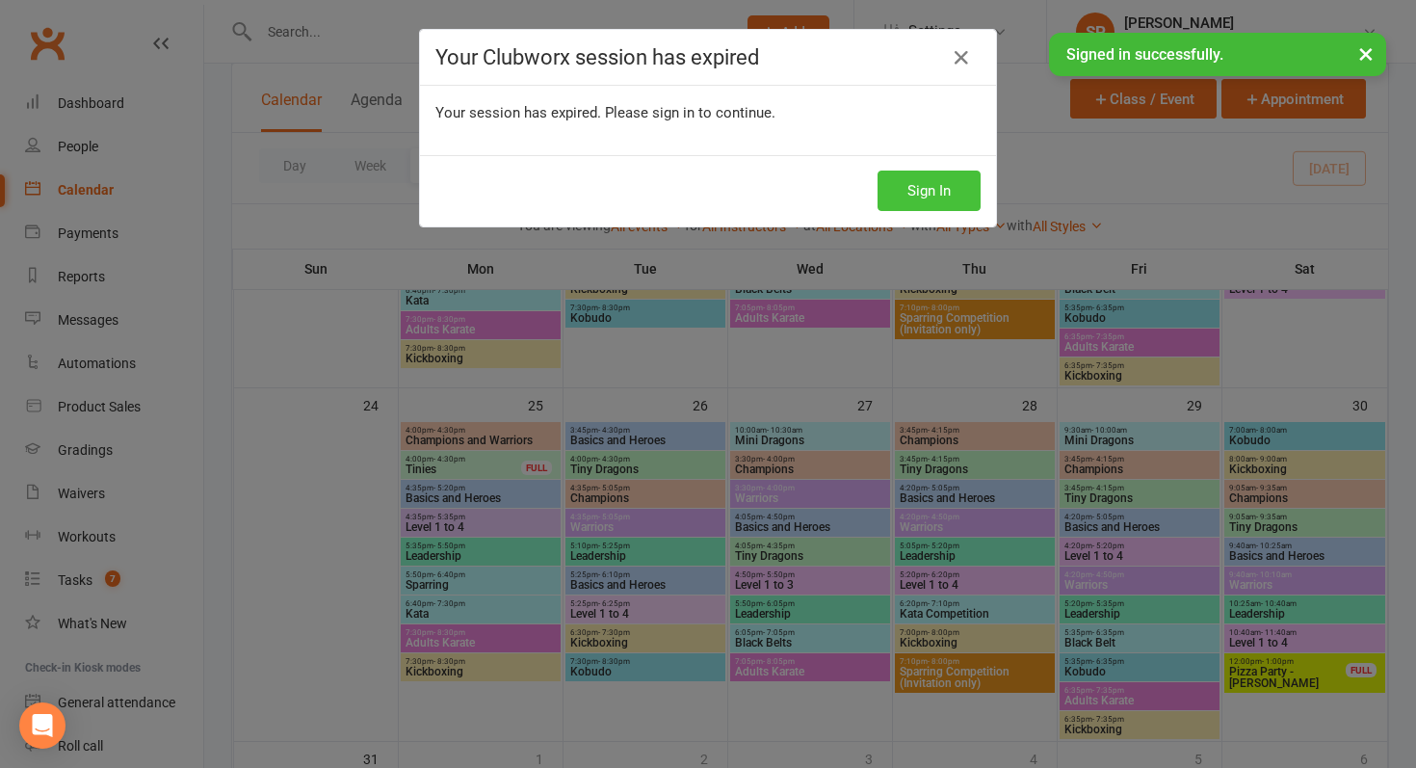
click at [943, 178] on button "Sign In" at bounding box center [929, 191] width 103 height 40
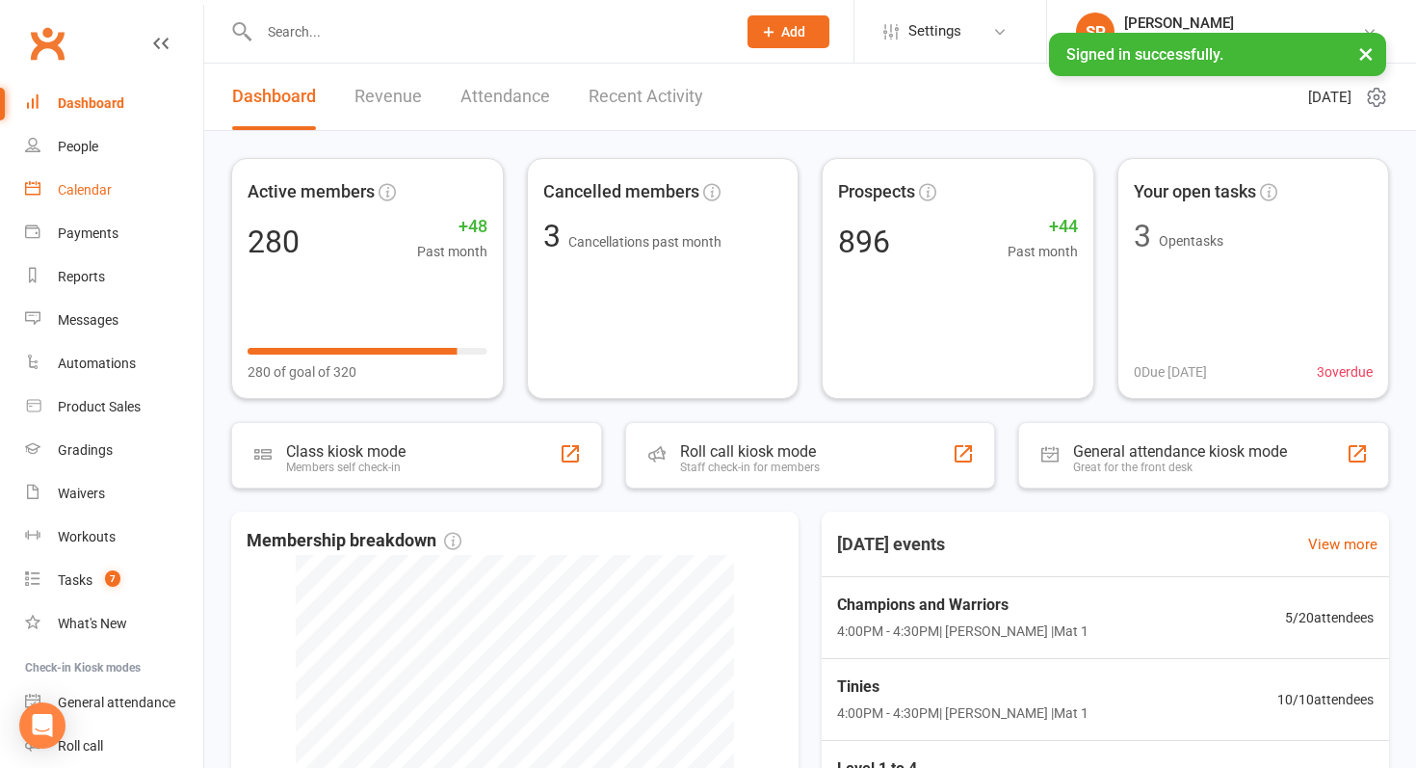
click at [69, 191] on div "Calendar" at bounding box center [85, 189] width 54 height 15
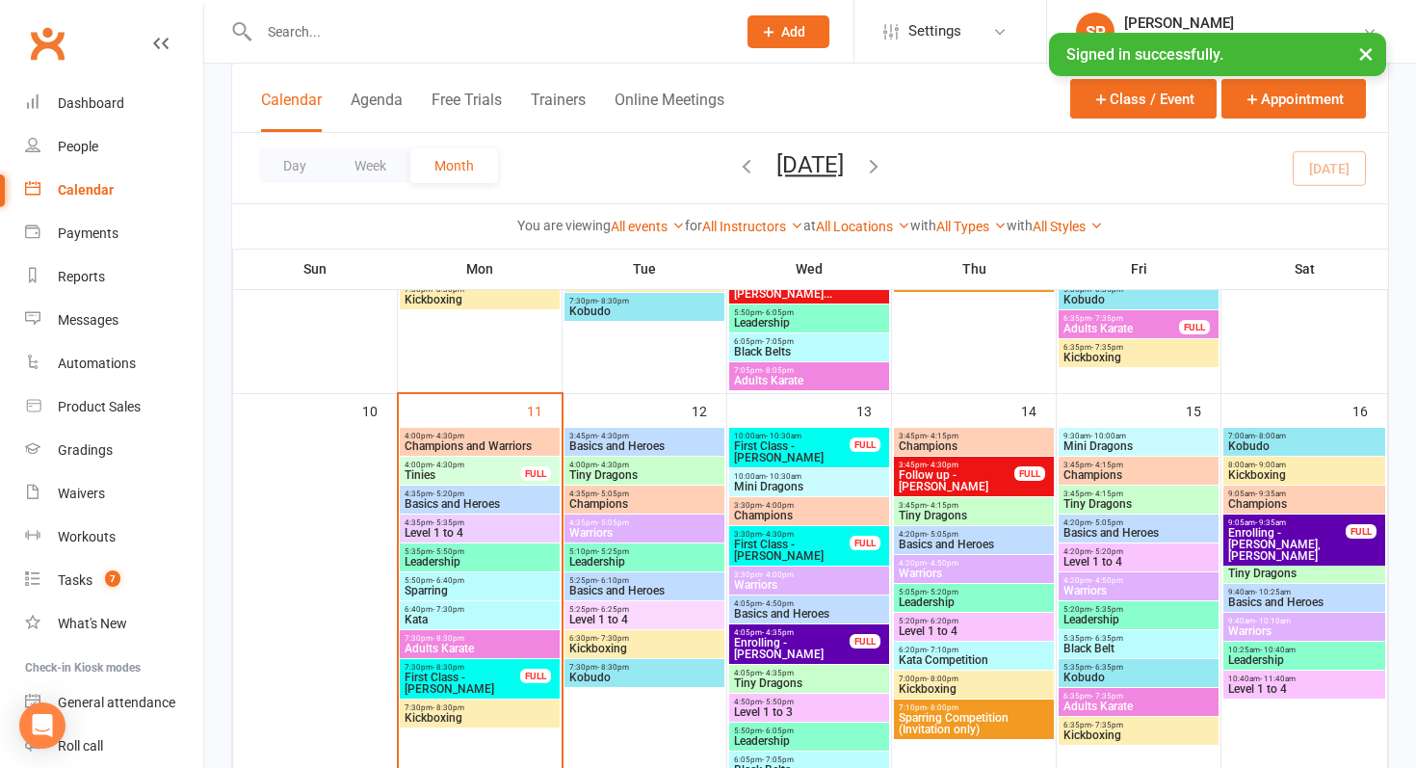
scroll to position [1009, 0]
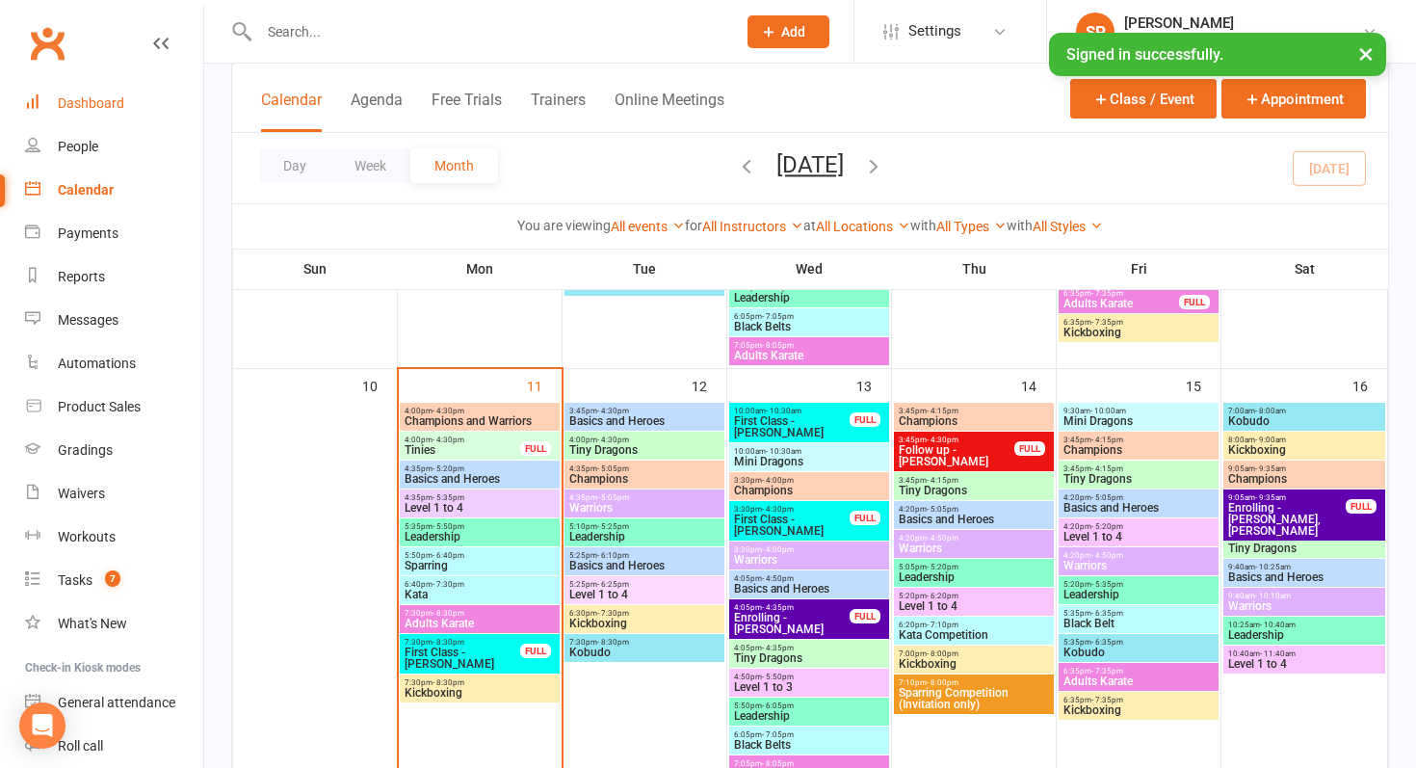
click at [80, 109] on div "Dashboard" at bounding box center [91, 102] width 66 height 15
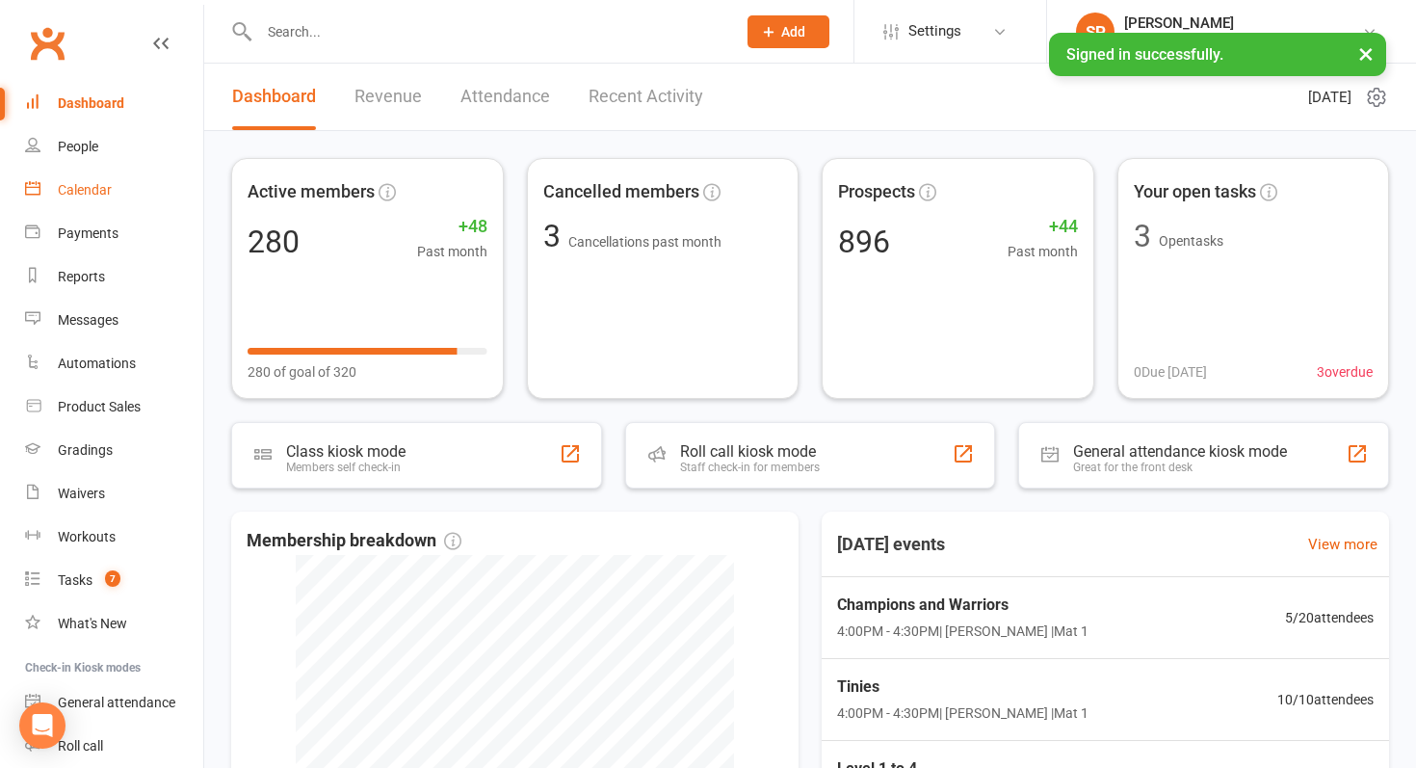
click at [139, 177] on link "Calendar" at bounding box center [114, 190] width 178 height 43
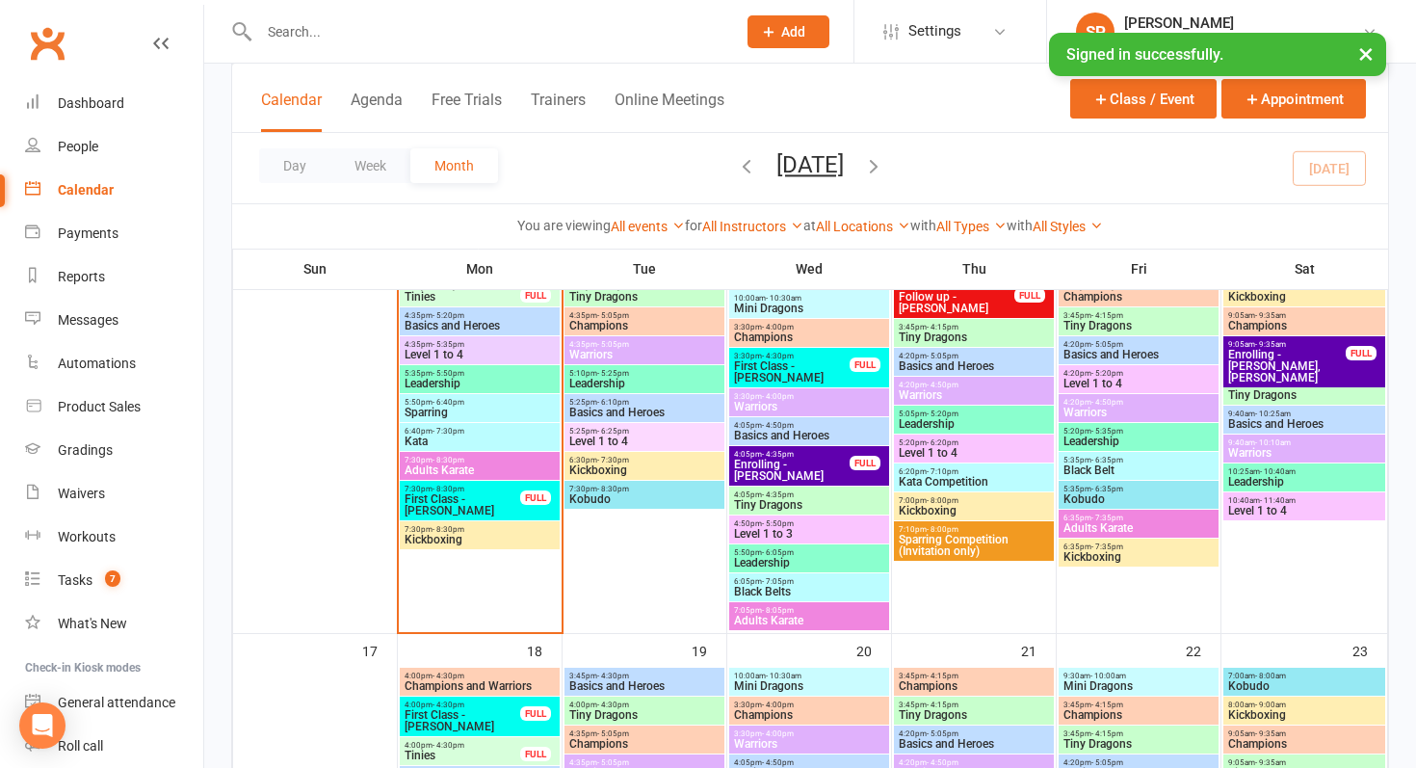
scroll to position [1184, 0]
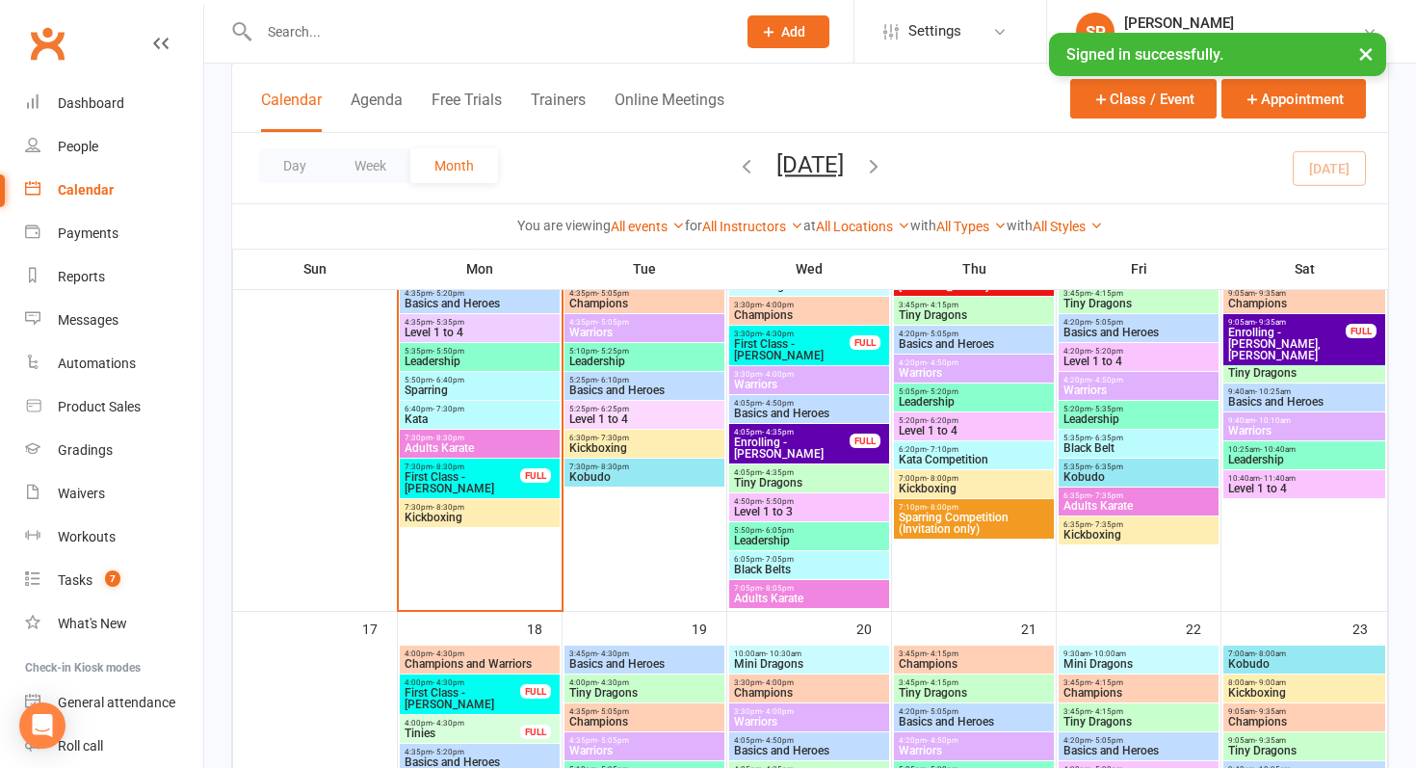
click at [492, 481] on span "First Class - [PERSON_NAME]" at bounding box center [463, 482] width 118 height 23
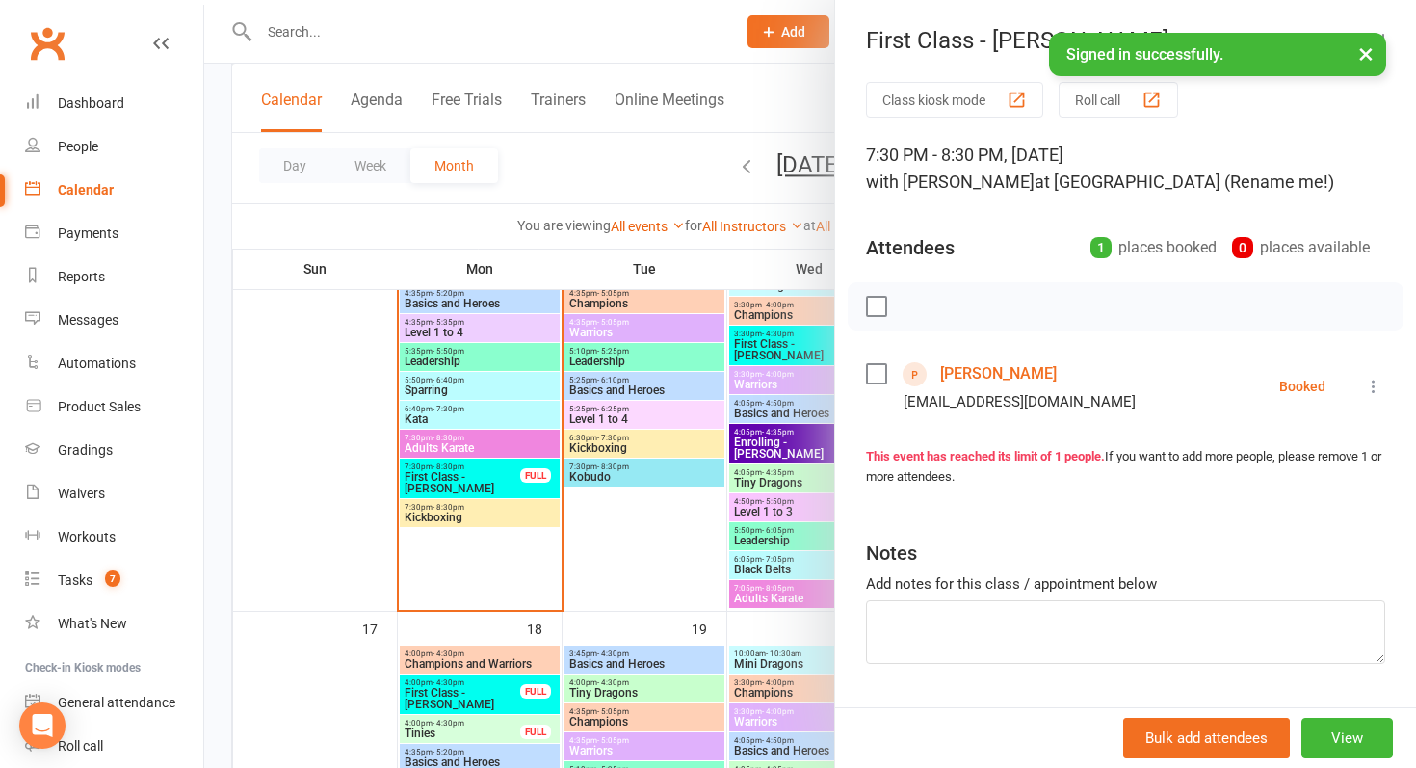
click at [994, 363] on link "David McBriar" at bounding box center [998, 373] width 117 height 31
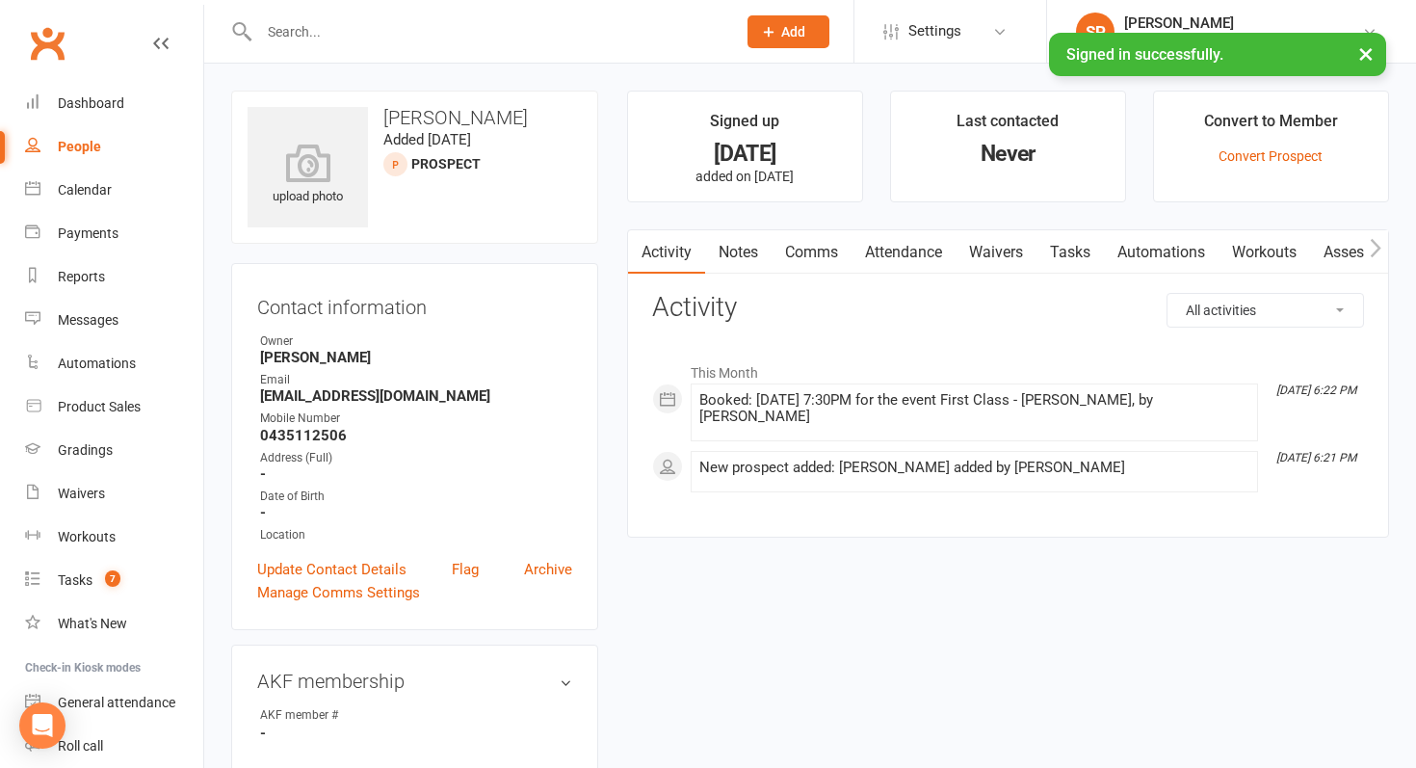
click at [894, 258] on link "Attendance" at bounding box center [904, 252] width 104 height 44
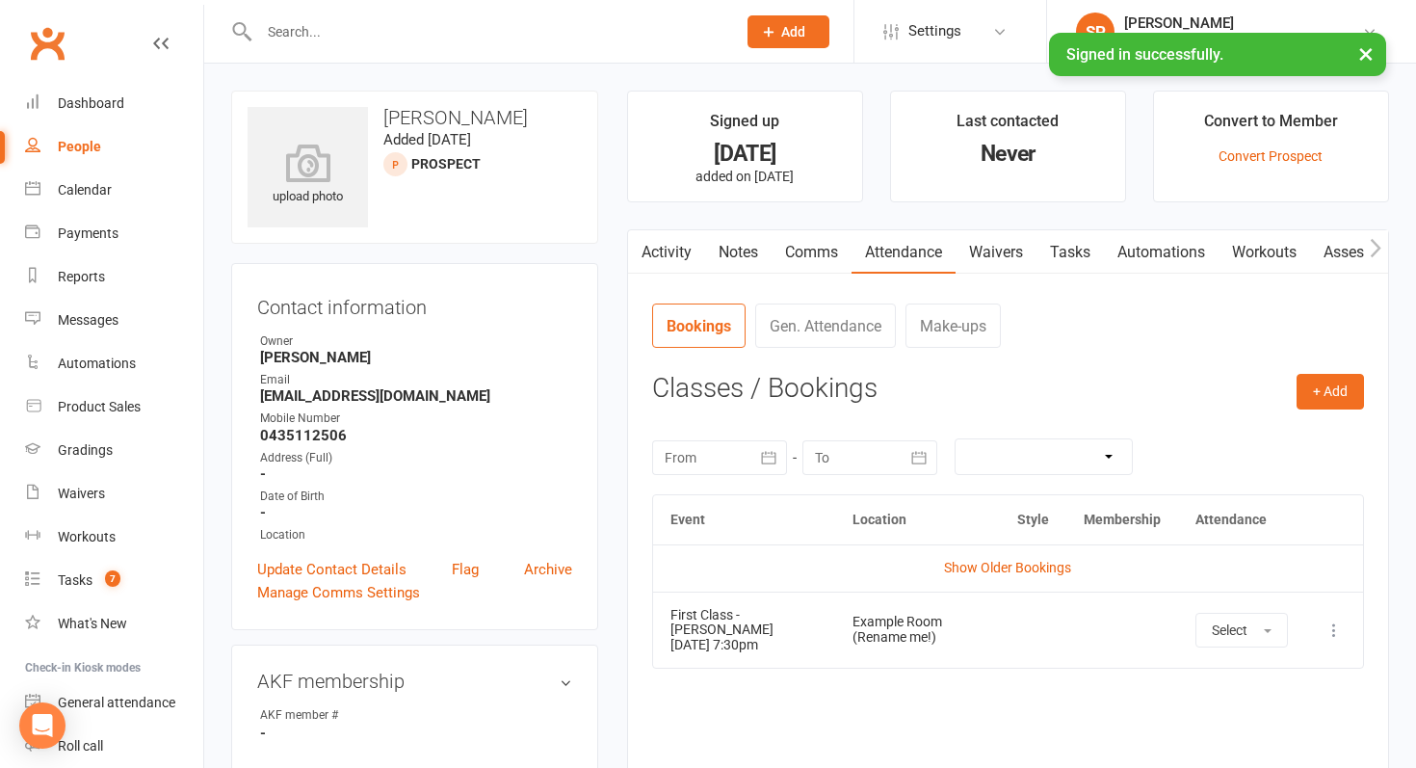
click at [687, 251] on link "Activity" at bounding box center [666, 252] width 77 height 44
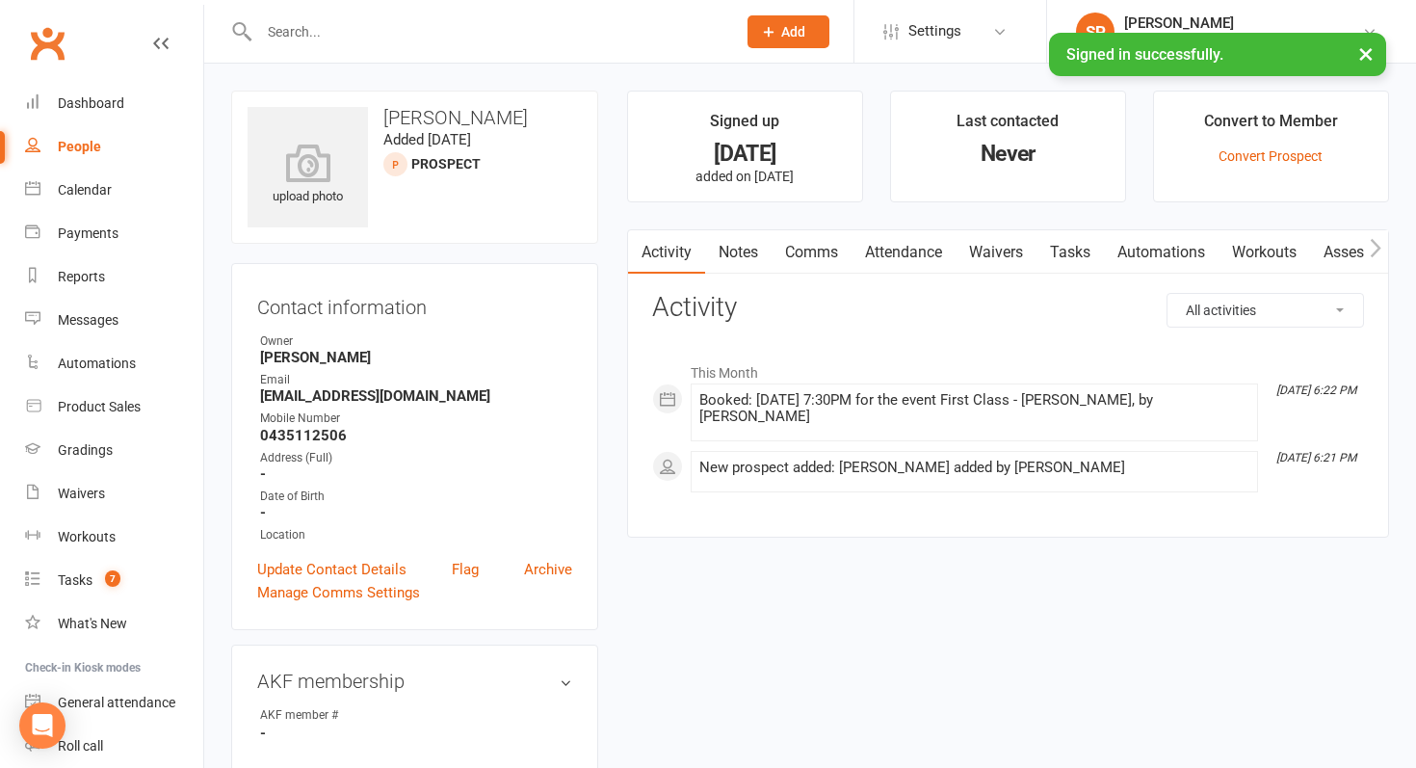
click at [965, 255] on link "Waivers" at bounding box center [996, 252] width 81 height 44
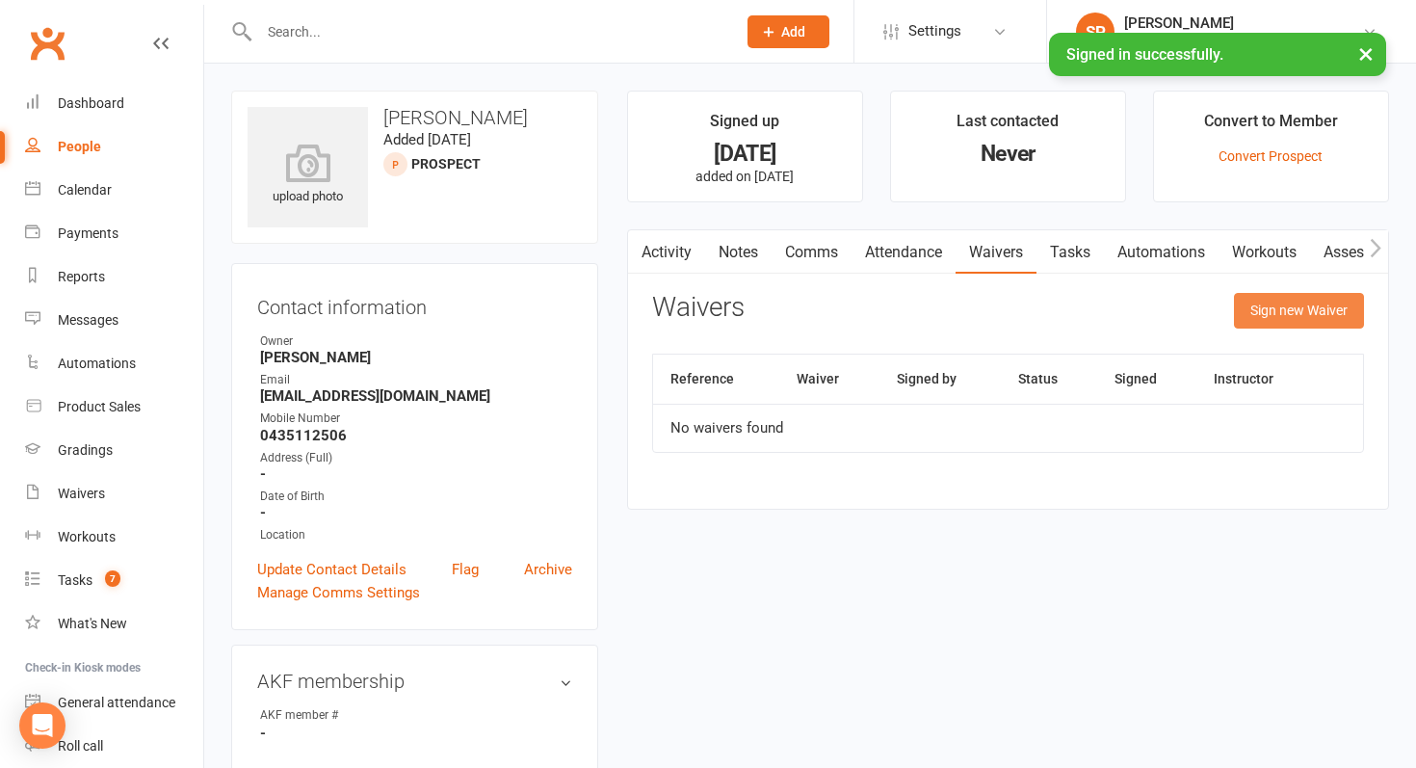
click at [1260, 321] on button "Sign new Waiver" at bounding box center [1299, 310] width 130 height 35
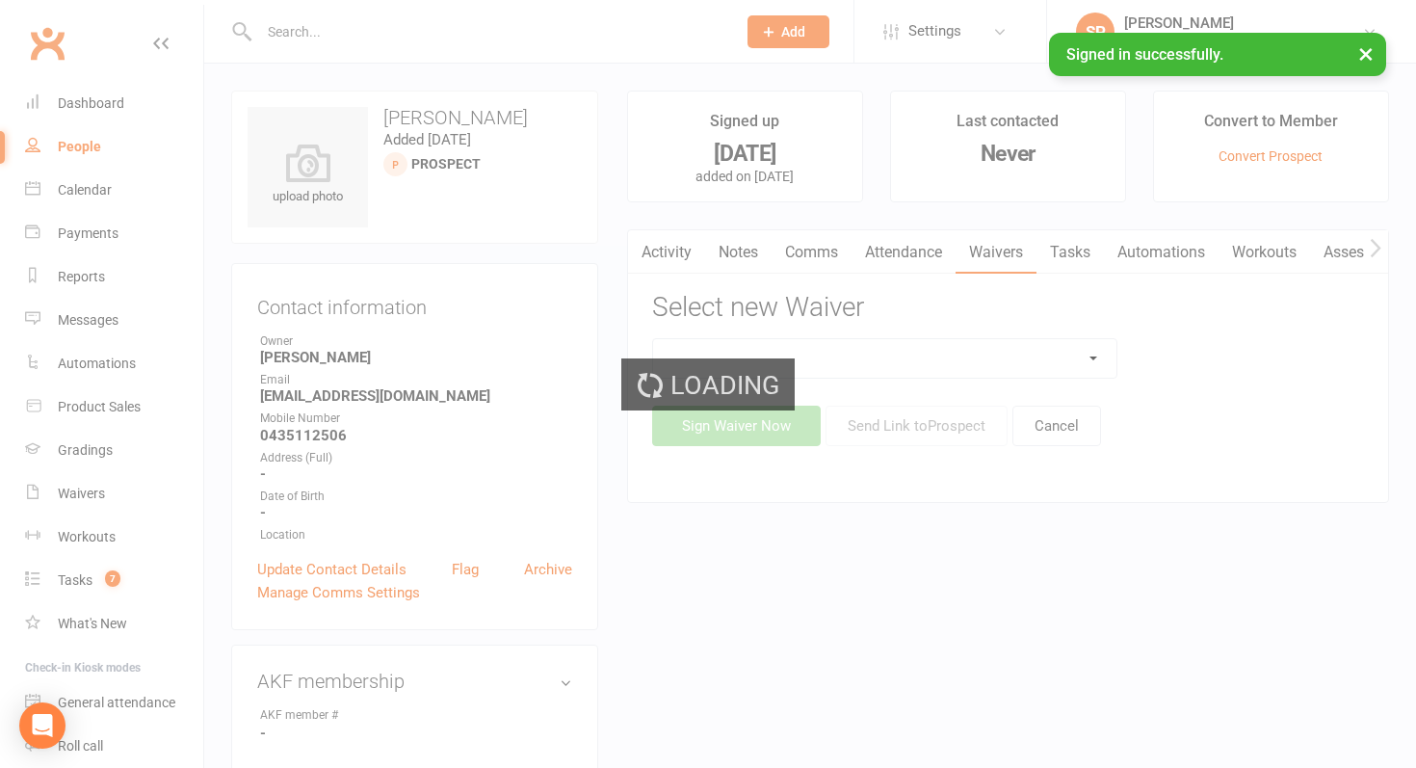
click at [1009, 355] on div "Loading" at bounding box center [708, 384] width 1416 height 768
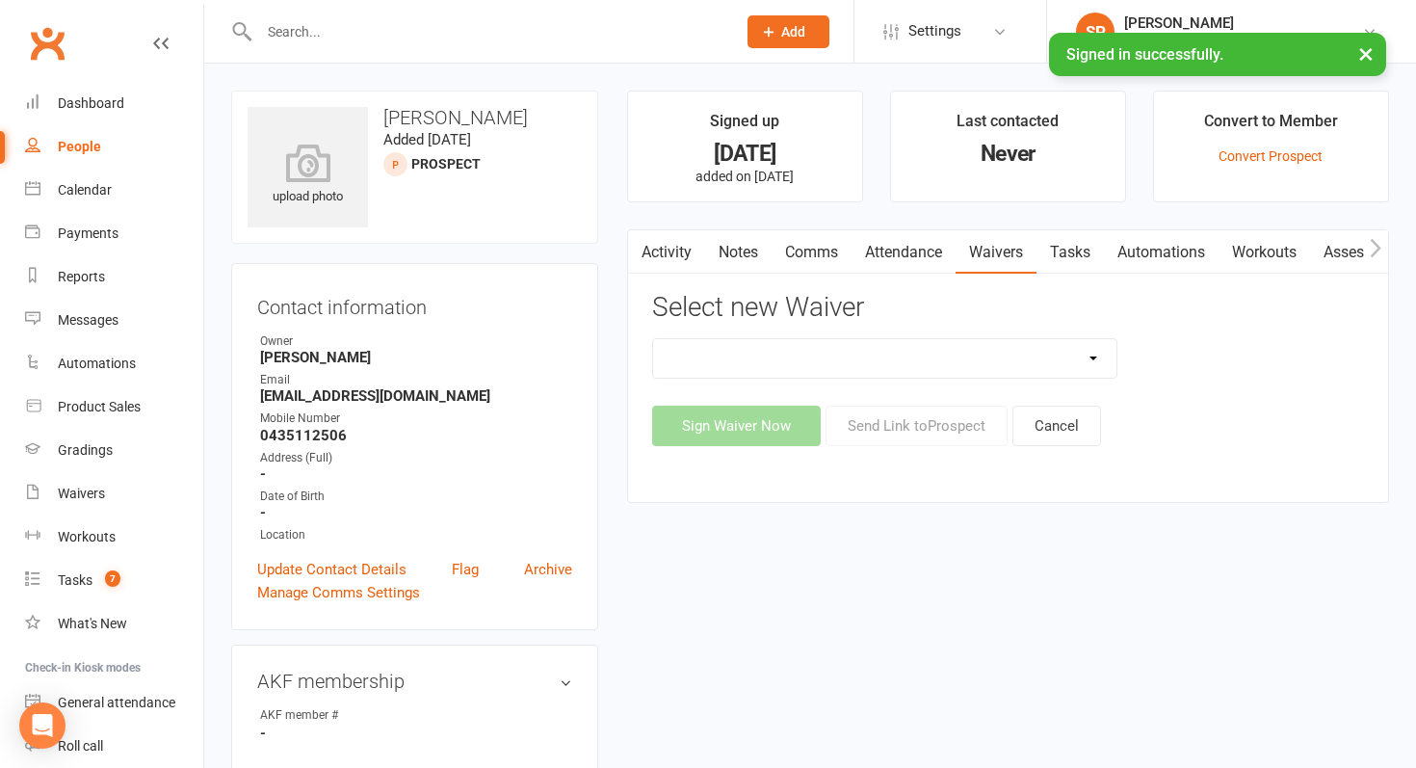
click at [1009, 355] on select "Direct Debit Request Festival Enrolment Festival Trial Class Holiday Camp Waive…" at bounding box center [884, 358] width 463 height 39
select select "10334"
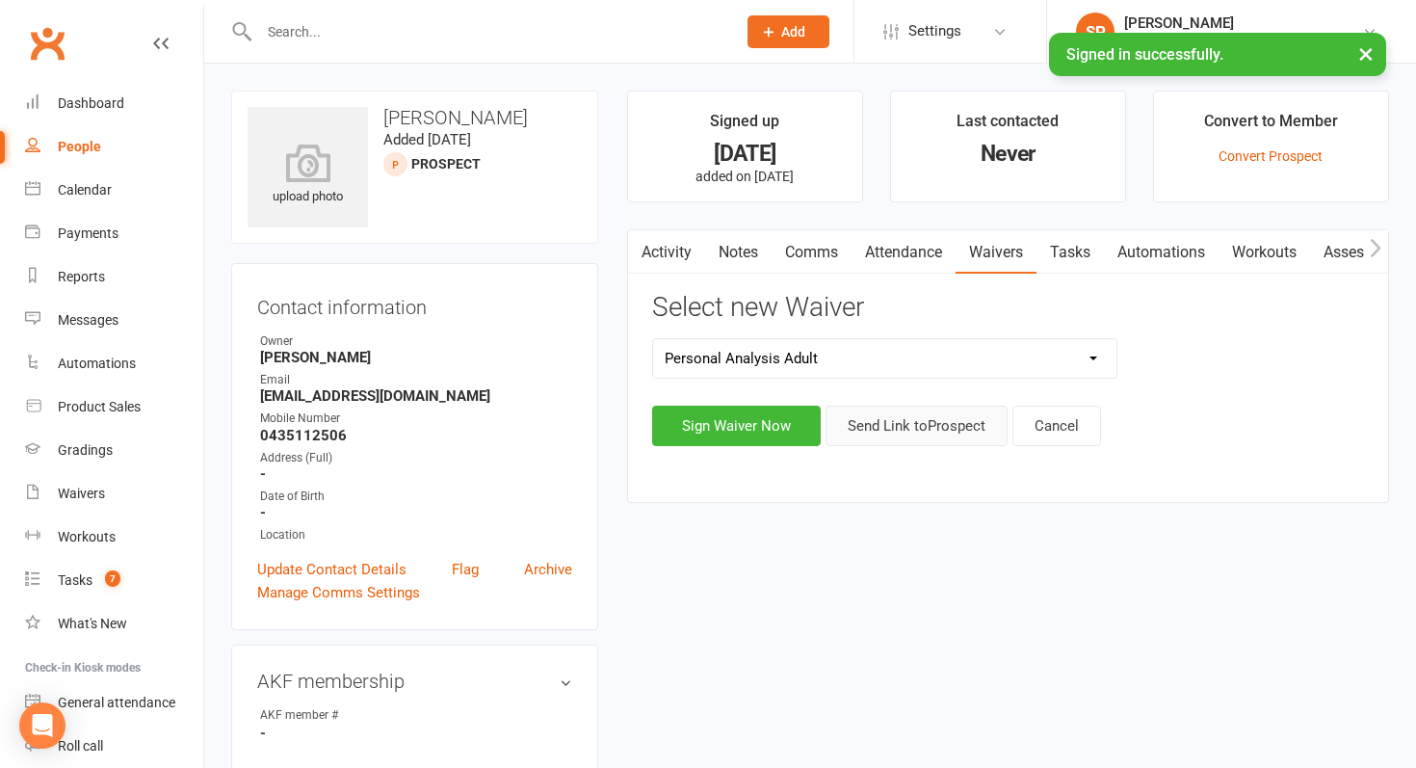
click at [935, 432] on button "Send Link to Prospect" at bounding box center [917, 426] width 182 height 40
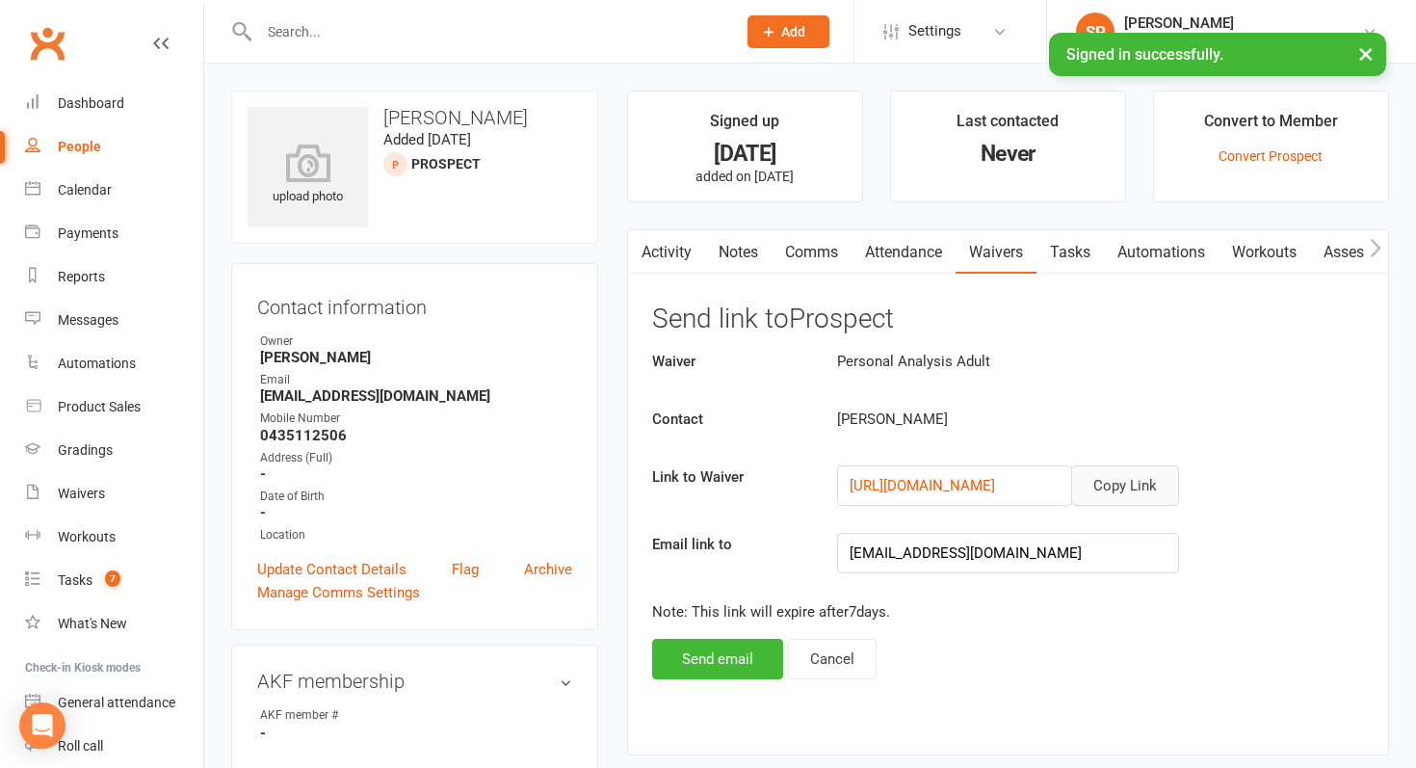
click at [1132, 478] on button "Copy Link" at bounding box center [1125, 485] width 108 height 40
click at [675, 252] on link "Activity" at bounding box center [666, 252] width 77 height 44
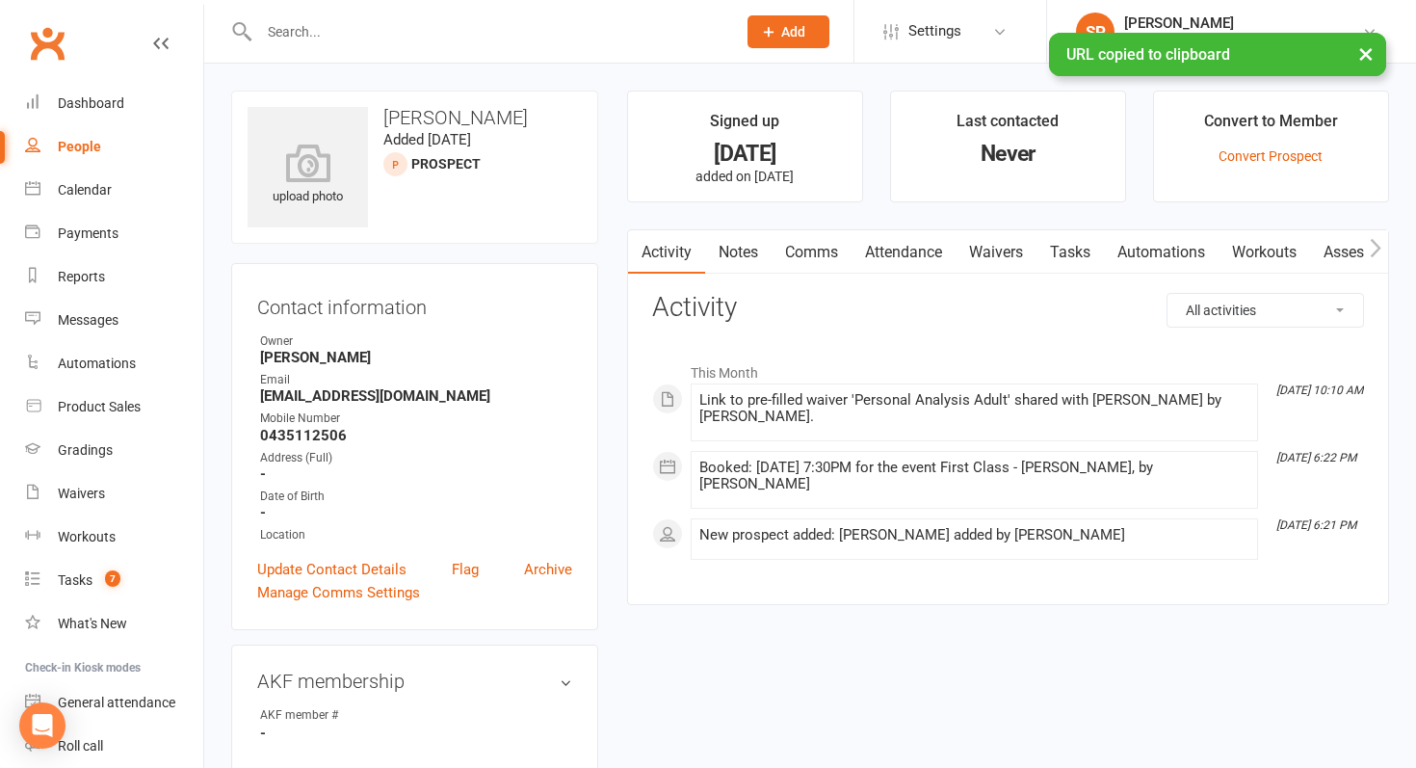
click at [822, 259] on link "Comms" at bounding box center [812, 252] width 80 height 44
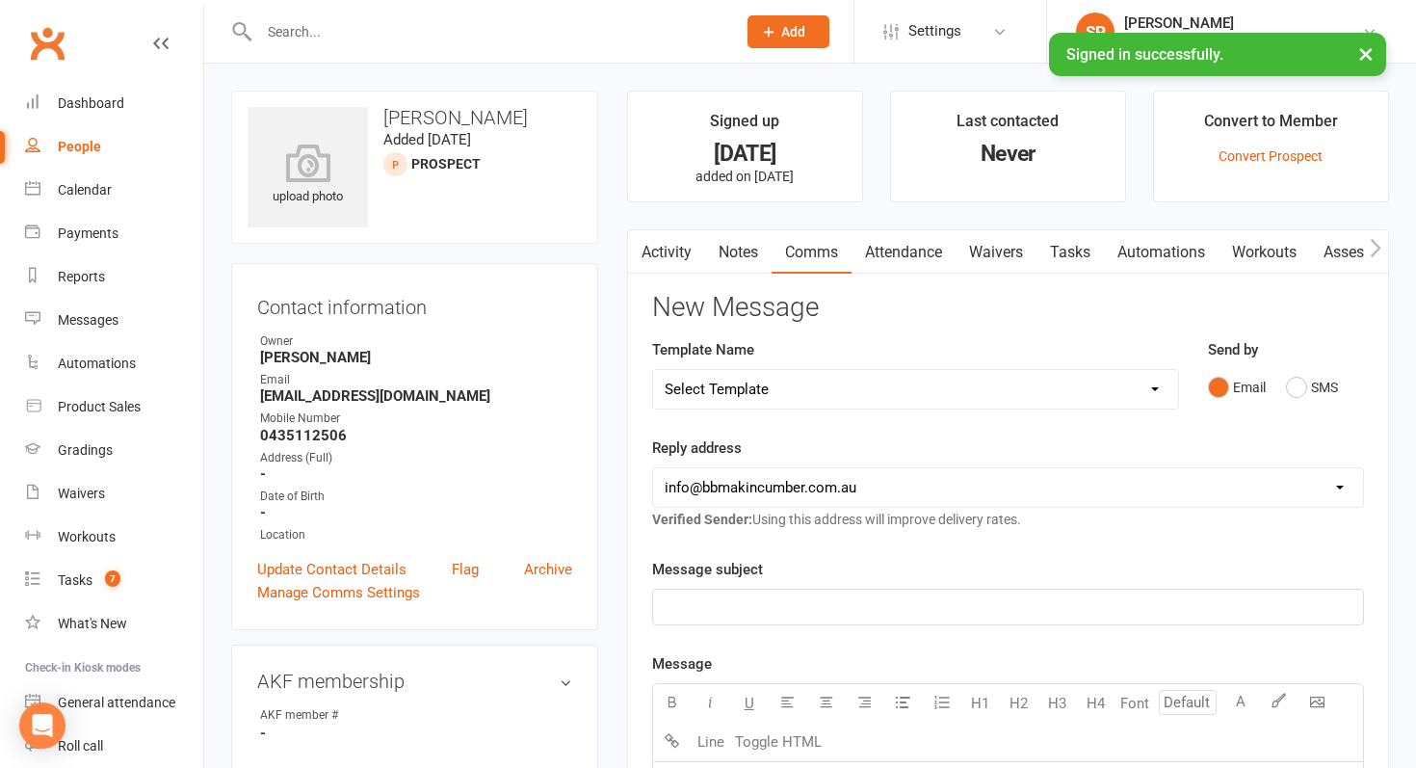
click at [939, 376] on select "Select Template [SMS] Birthday Invite Text [Email] Birthday Party [Email] Happy…" at bounding box center [915, 389] width 525 height 39
select select "7"
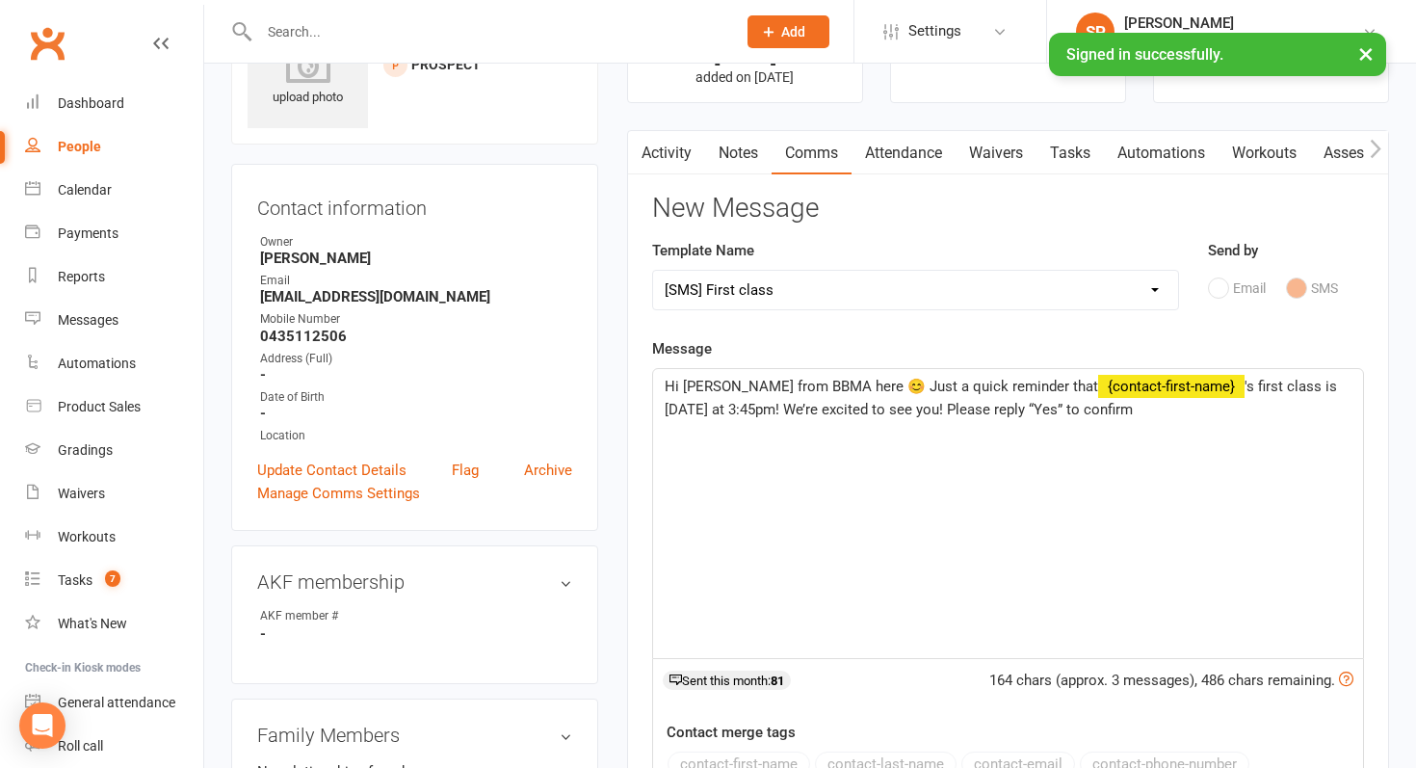
scroll to position [101, 0]
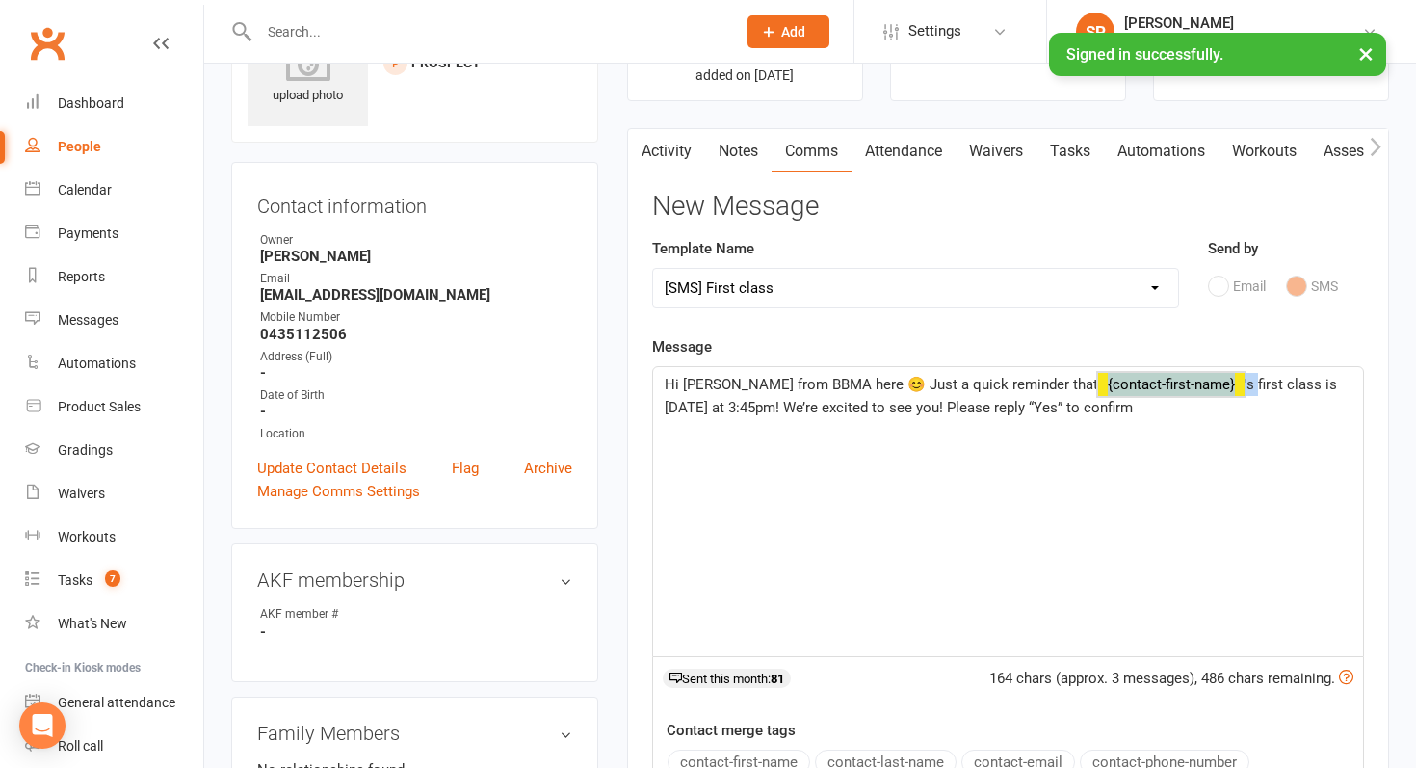
drag, startPoint x: 1239, startPoint y: 385, endPoint x: 1105, endPoint y: 382, distance: 133.9
click at [1105, 382] on p "Hi Sensei Shaylan from BBMA here 😊 Just a quick reminder that ﻿ {contact-first-…" at bounding box center [1008, 396] width 687 height 46
click at [1114, 494] on div "Hi Sensei Shaylan from BBMA here 😊 Just a quick reminder that ﻿ {contact-first-…" at bounding box center [1008, 511] width 710 height 289
drag, startPoint x: 1245, startPoint y: 385, endPoint x: 1067, endPoint y: 385, distance: 177.2
click at [1067, 385] on p "Hi Sensei Shaylan from BBMA here 😊 Just a quick reminder that ﻿ {contact-first-…" at bounding box center [1008, 396] width 687 height 46
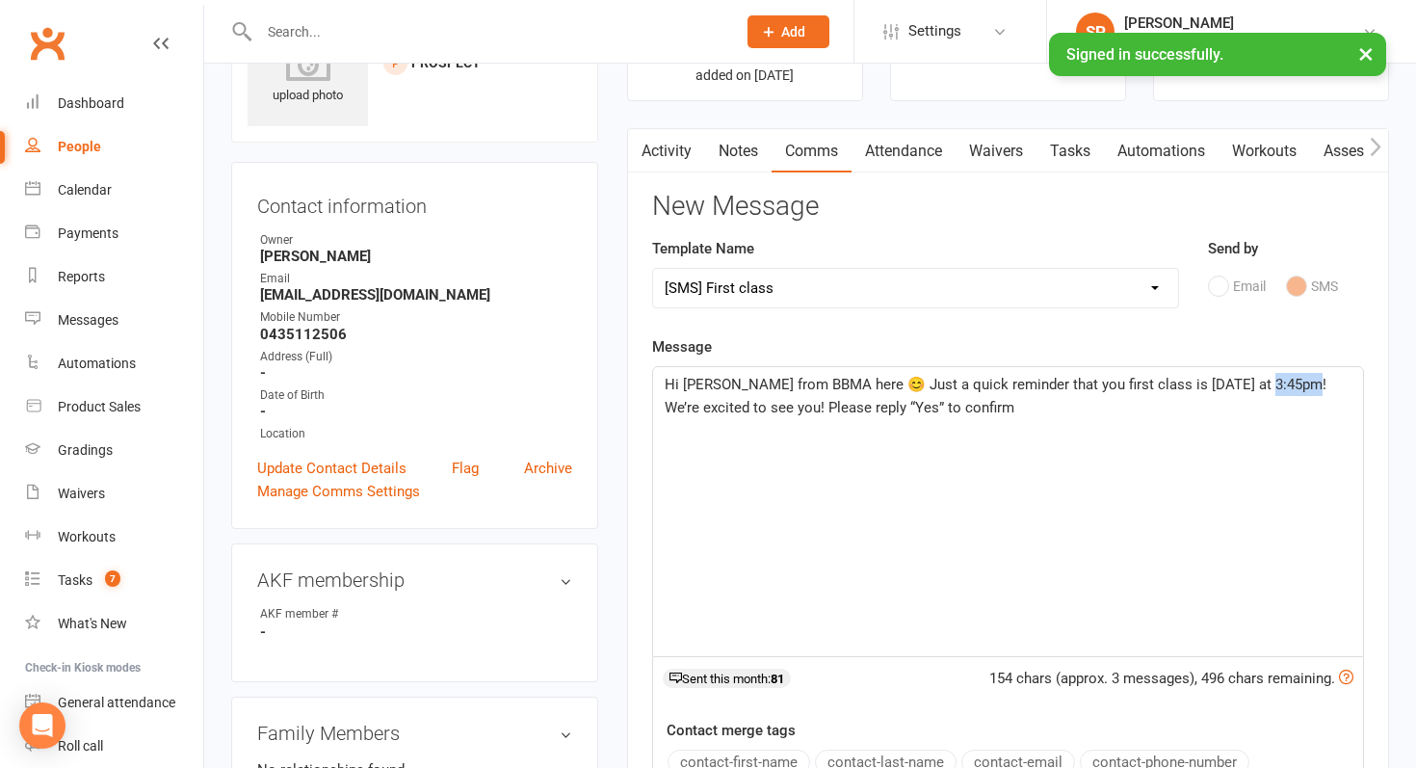
drag, startPoint x: 1292, startPoint y: 380, endPoint x: 1246, endPoint y: 375, distance: 45.5
click at [1246, 376] on span "Hi Sensei Shaylan from BBMA here 😊 Just a quick reminder that you first class i…" at bounding box center [998, 396] width 666 height 40
click at [1203, 378] on span "Hi Sensei Shaylan from BBMA here 😊 Just a quick reminder that you first class i…" at bounding box center [998, 396] width 666 height 40
click at [984, 407] on p "Hi Sensei Shaylan from BBMA here 😊 Just a quick reminder that you first class i…" at bounding box center [1008, 396] width 687 height 46
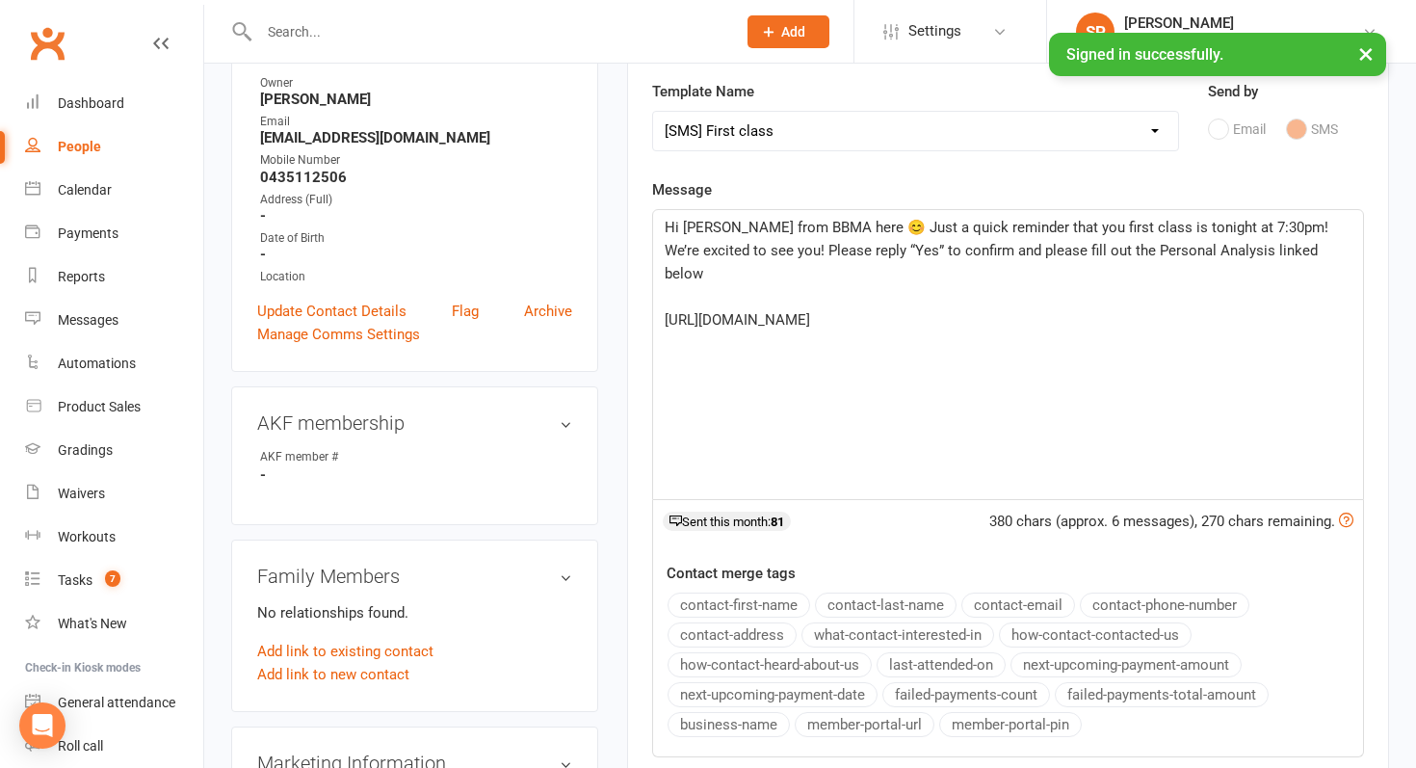
scroll to position [259, 0]
click at [1329, 245] on p "Hi Sensei Shaylan from BBMA here 😊 Just a quick reminder that you first class i…" at bounding box center [1008, 249] width 687 height 69
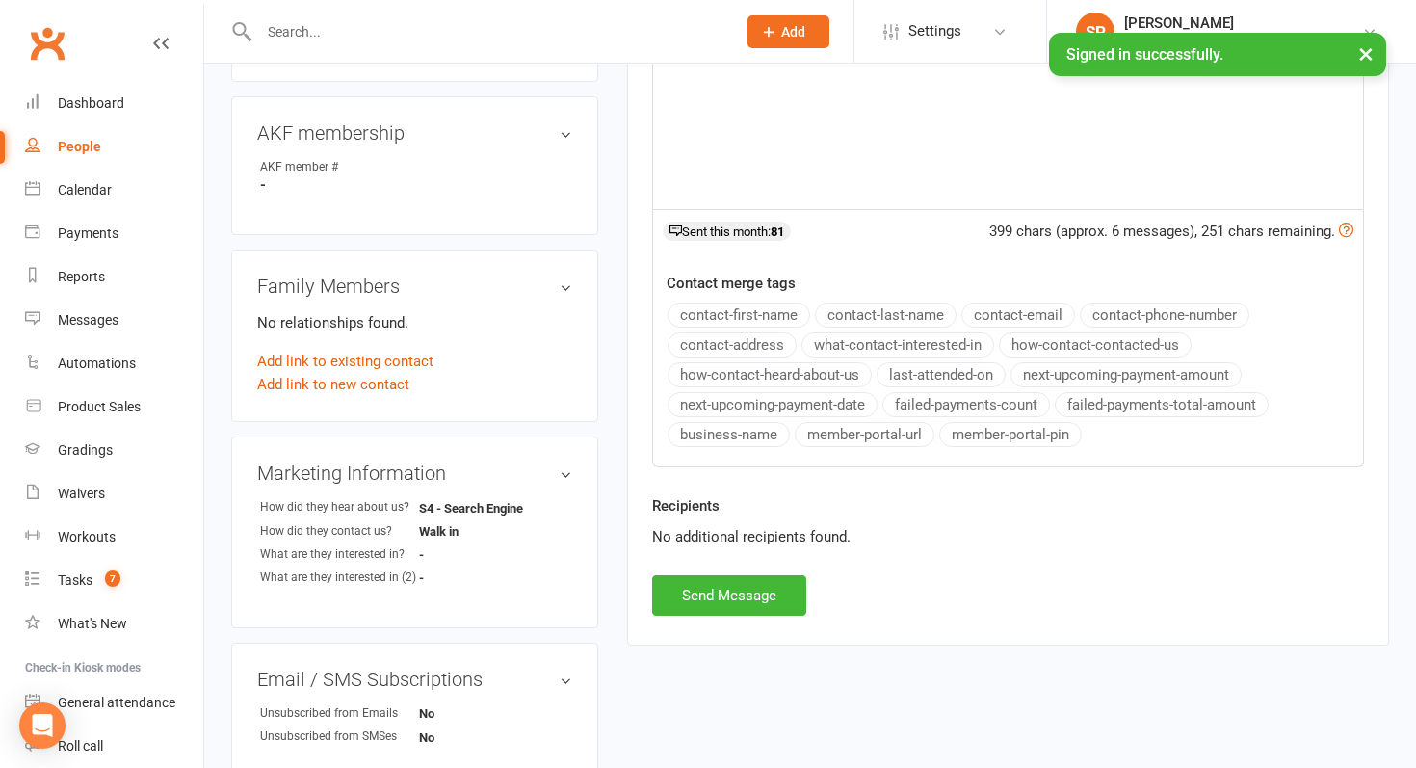
scroll to position [550, 0]
click at [733, 590] on button "Send Message" at bounding box center [729, 593] width 154 height 40
select select
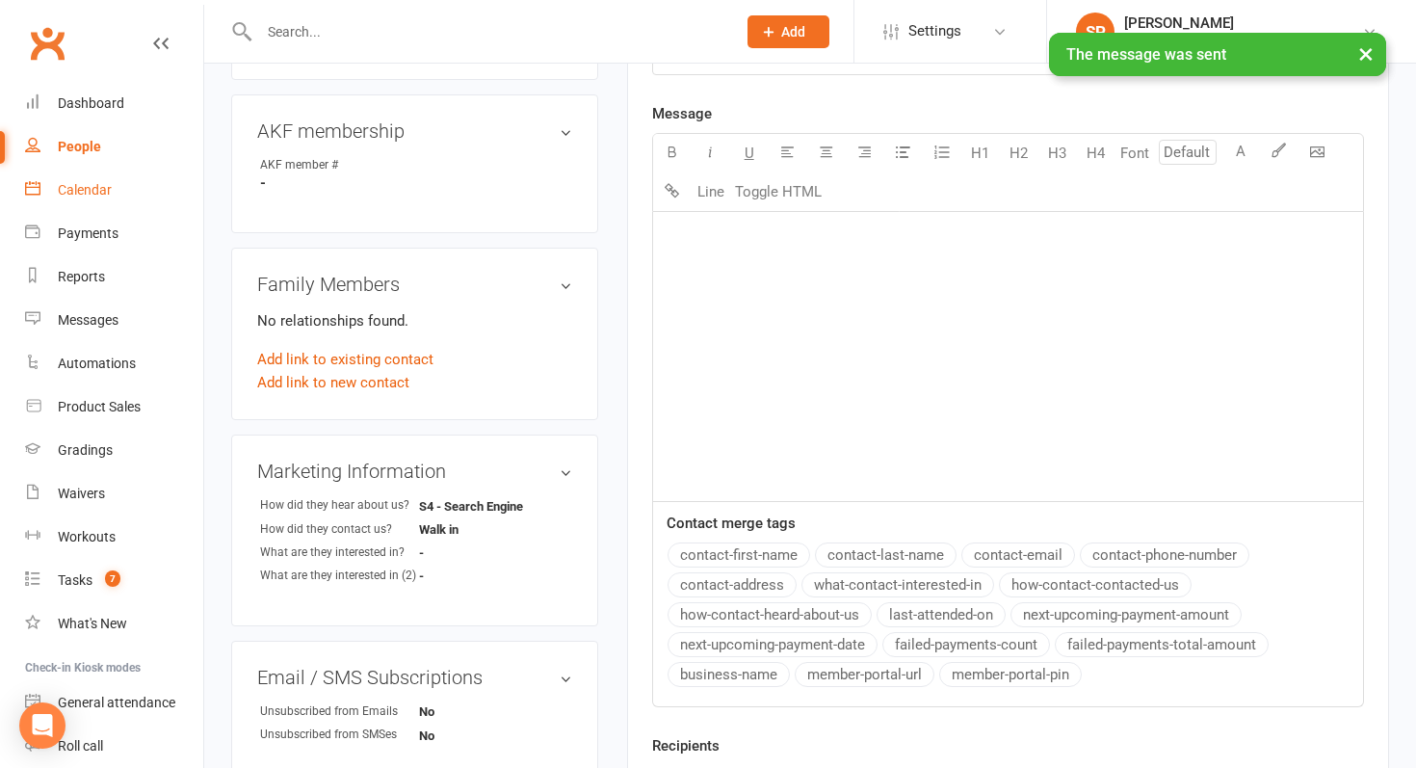
click at [115, 192] on link "Calendar" at bounding box center [114, 190] width 178 height 43
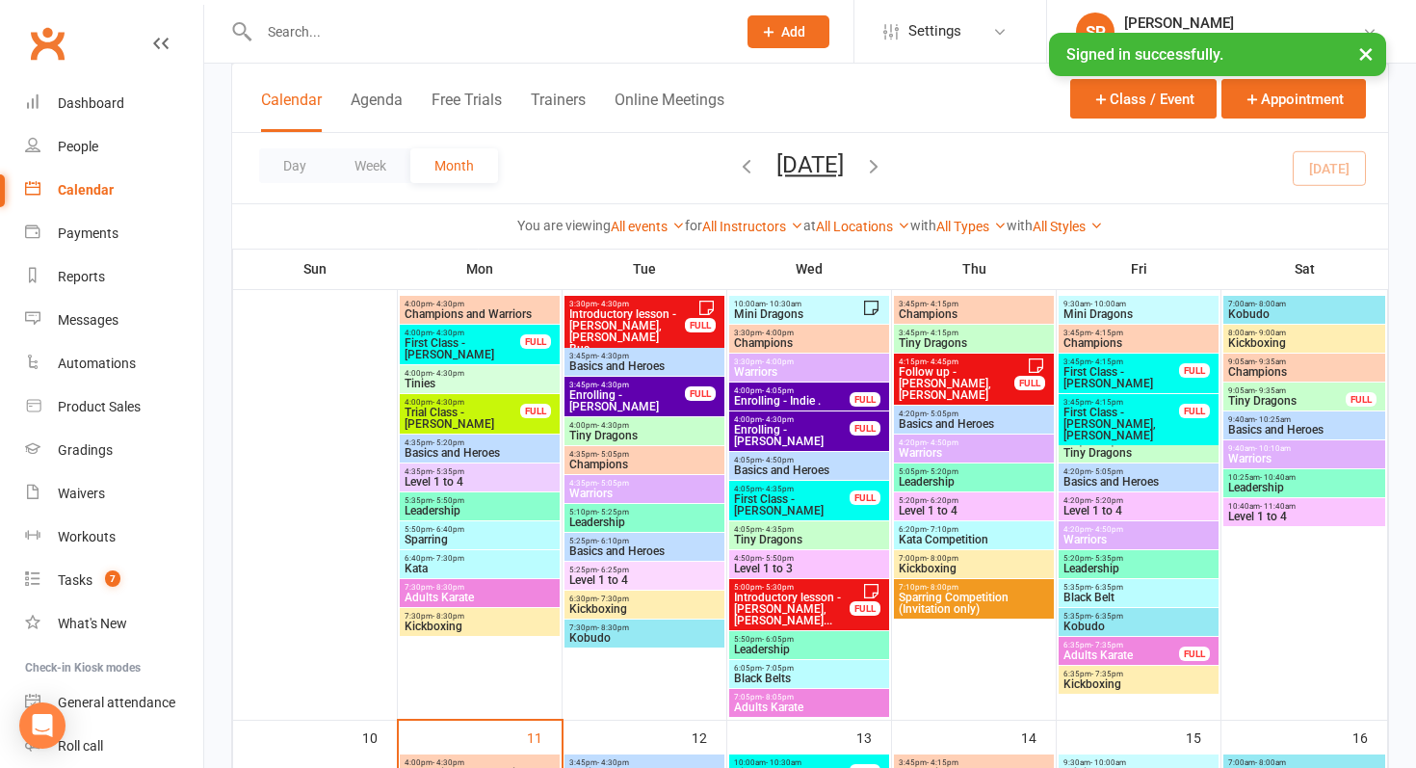
scroll to position [643, 0]
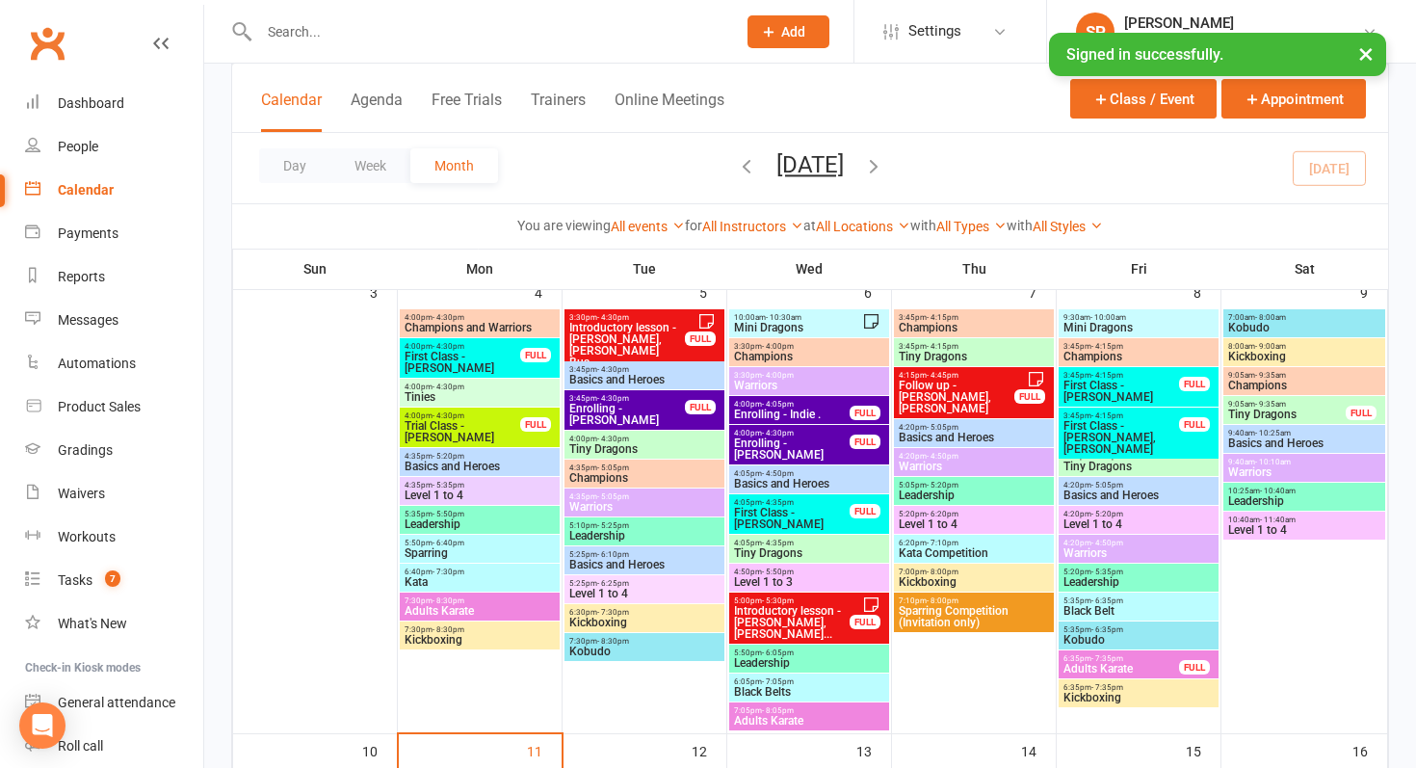
click at [620, 400] on span "- 4:30pm" at bounding box center [613, 398] width 32 height 9
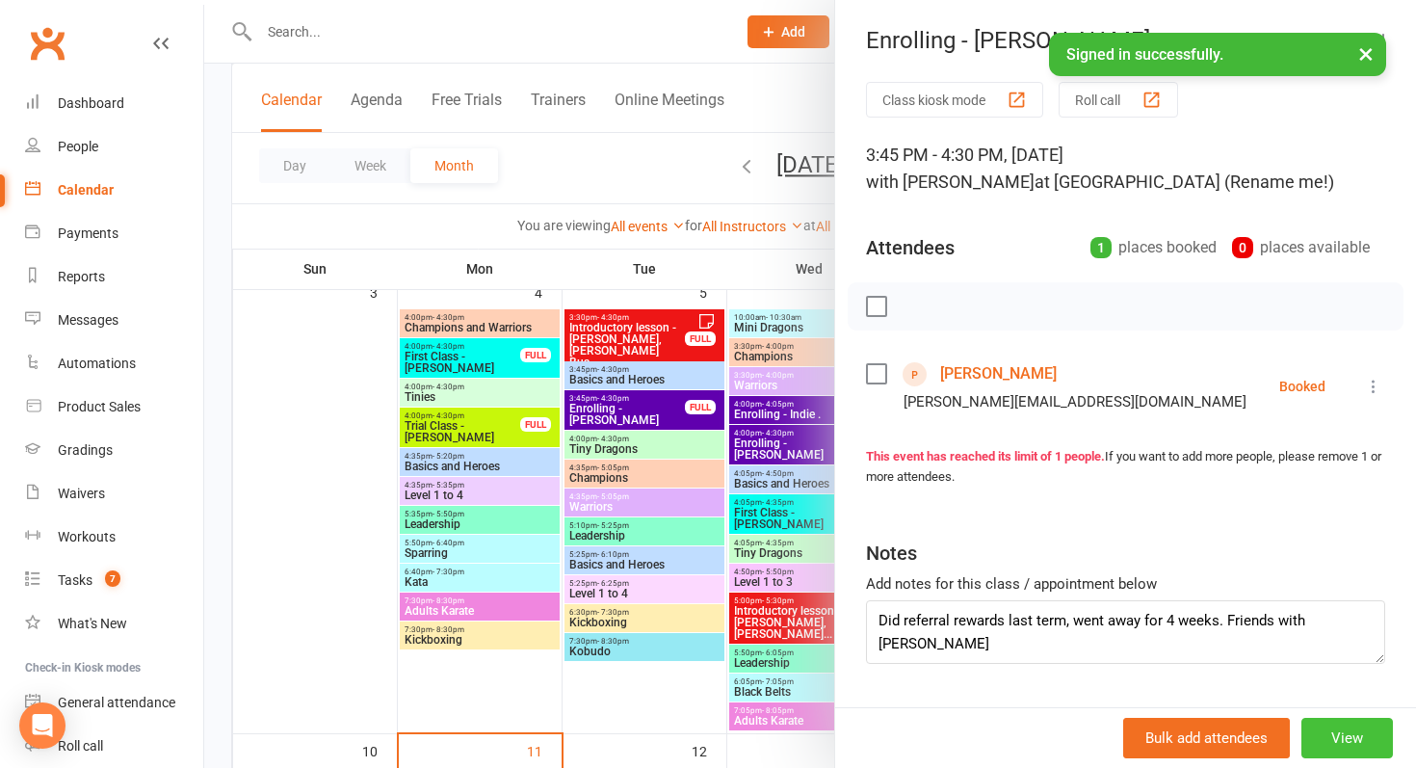
click at [1333, 743] on button "View" at bounding box center [1347, 738] width 92 height 40
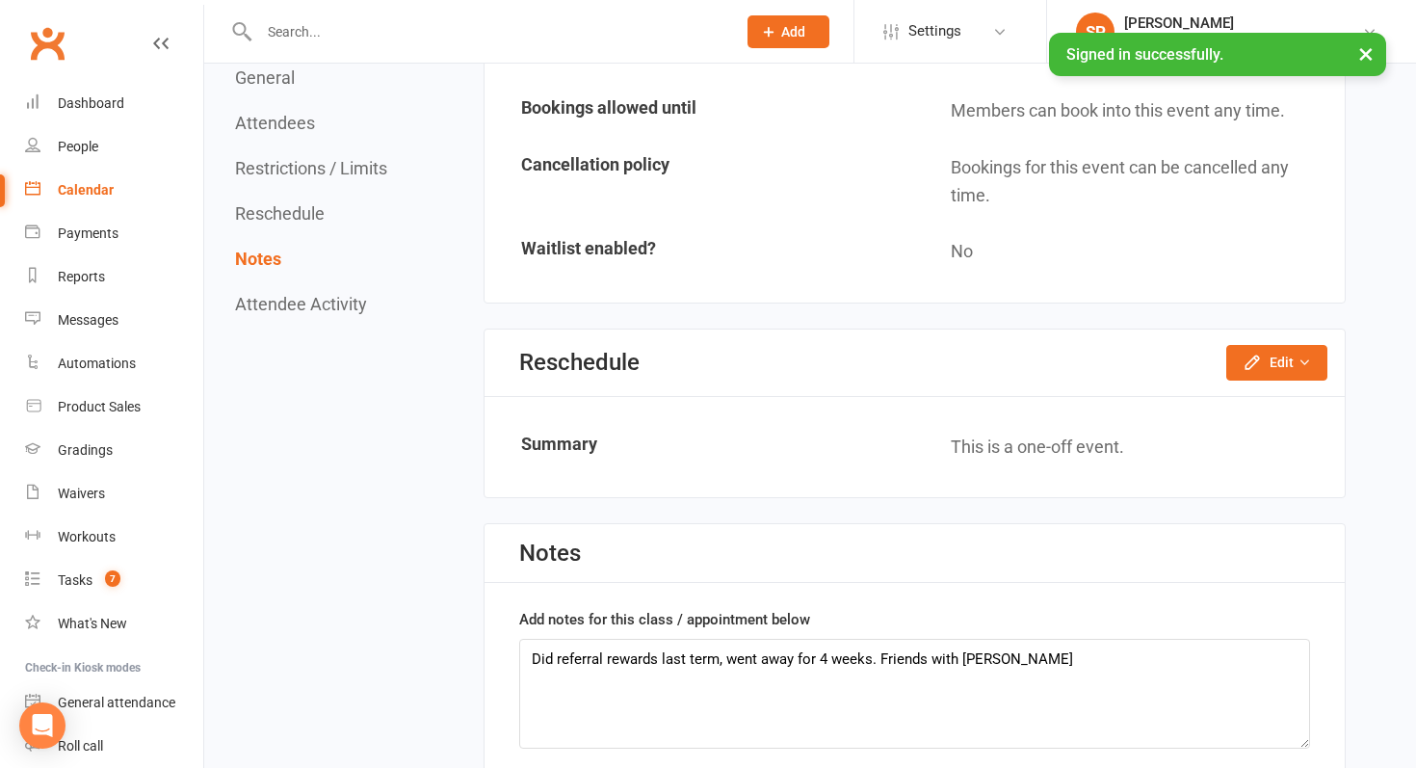
scroll to position [1293, 0]
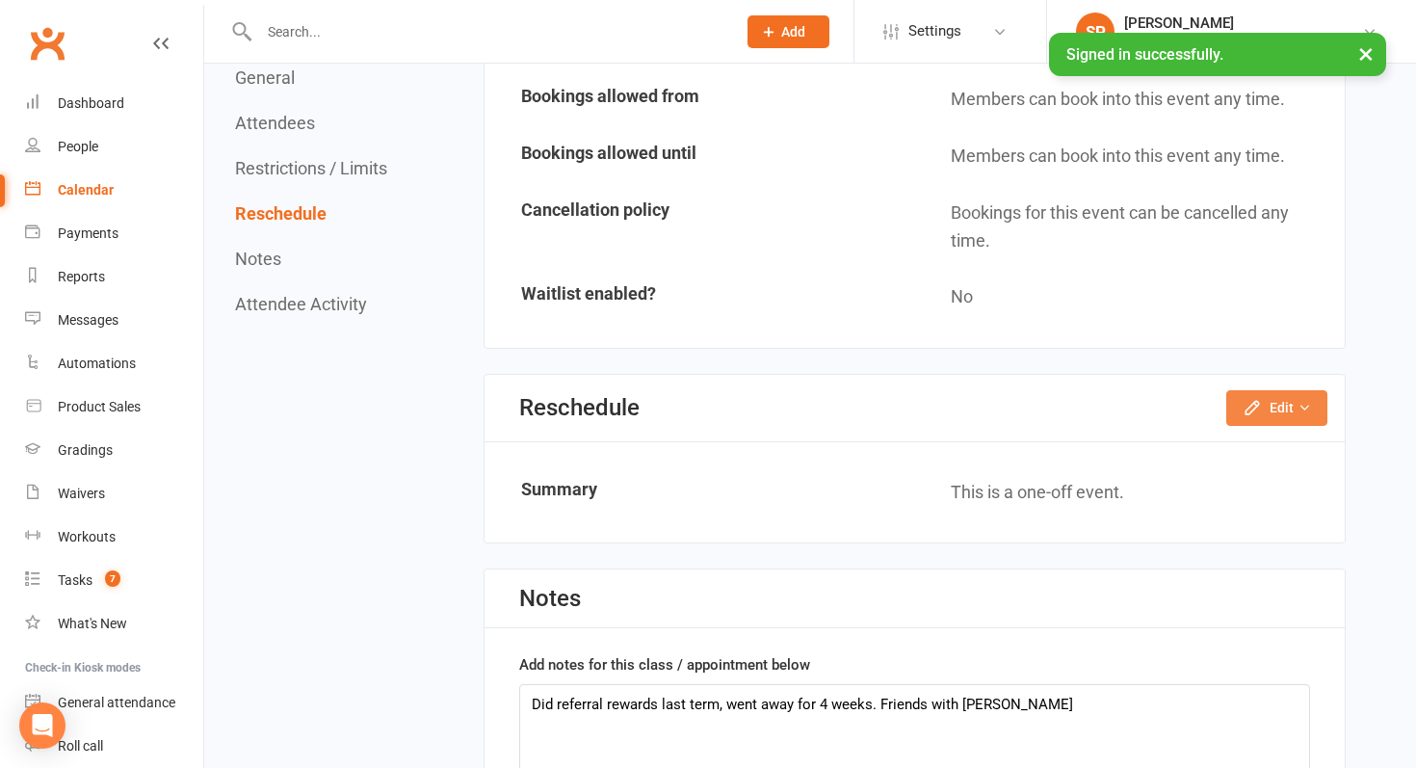
click at [1248, 404] on icon "button" at bounding box center [1252, 407] width 19 height 19
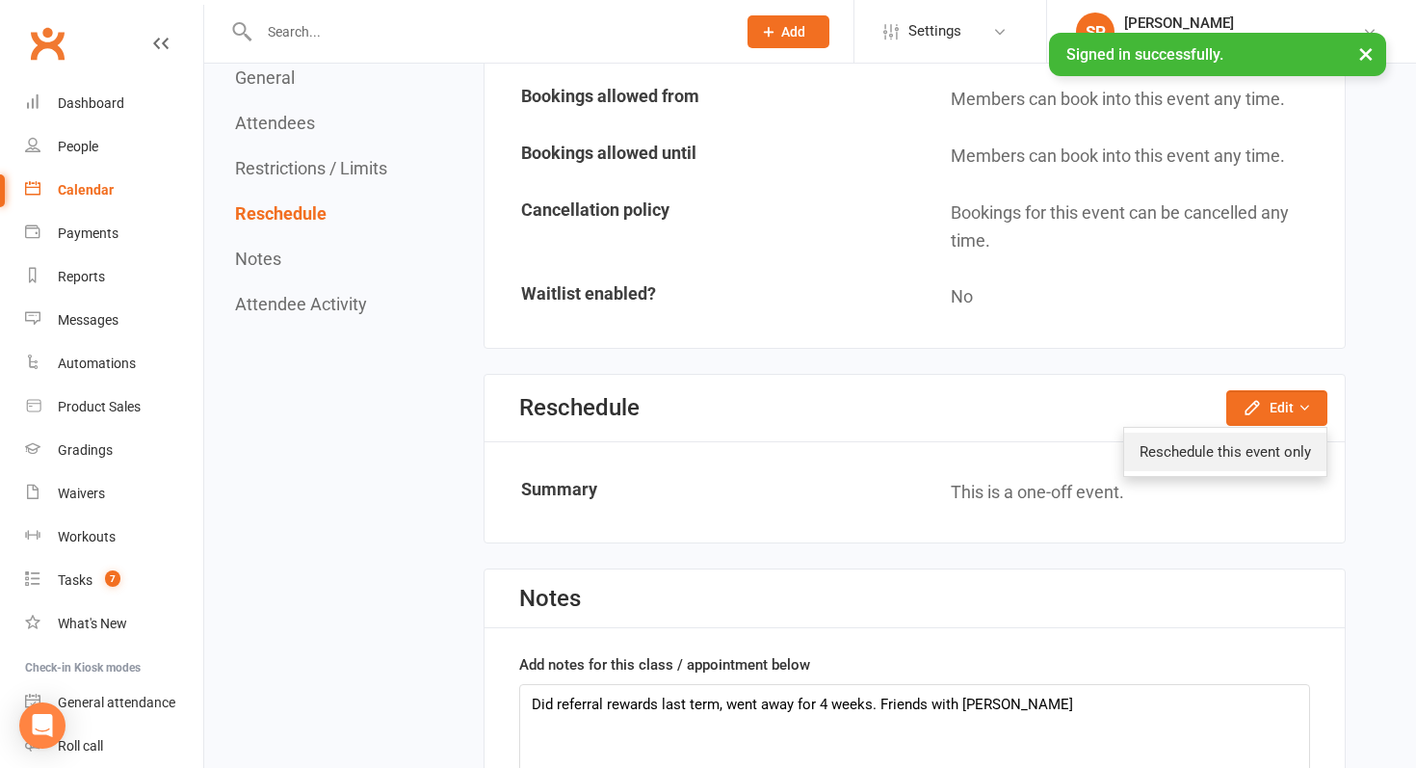
click at [1188, 440] on link "Reschedule this event only" at bounding box center [1225, 452] width 202 height 39
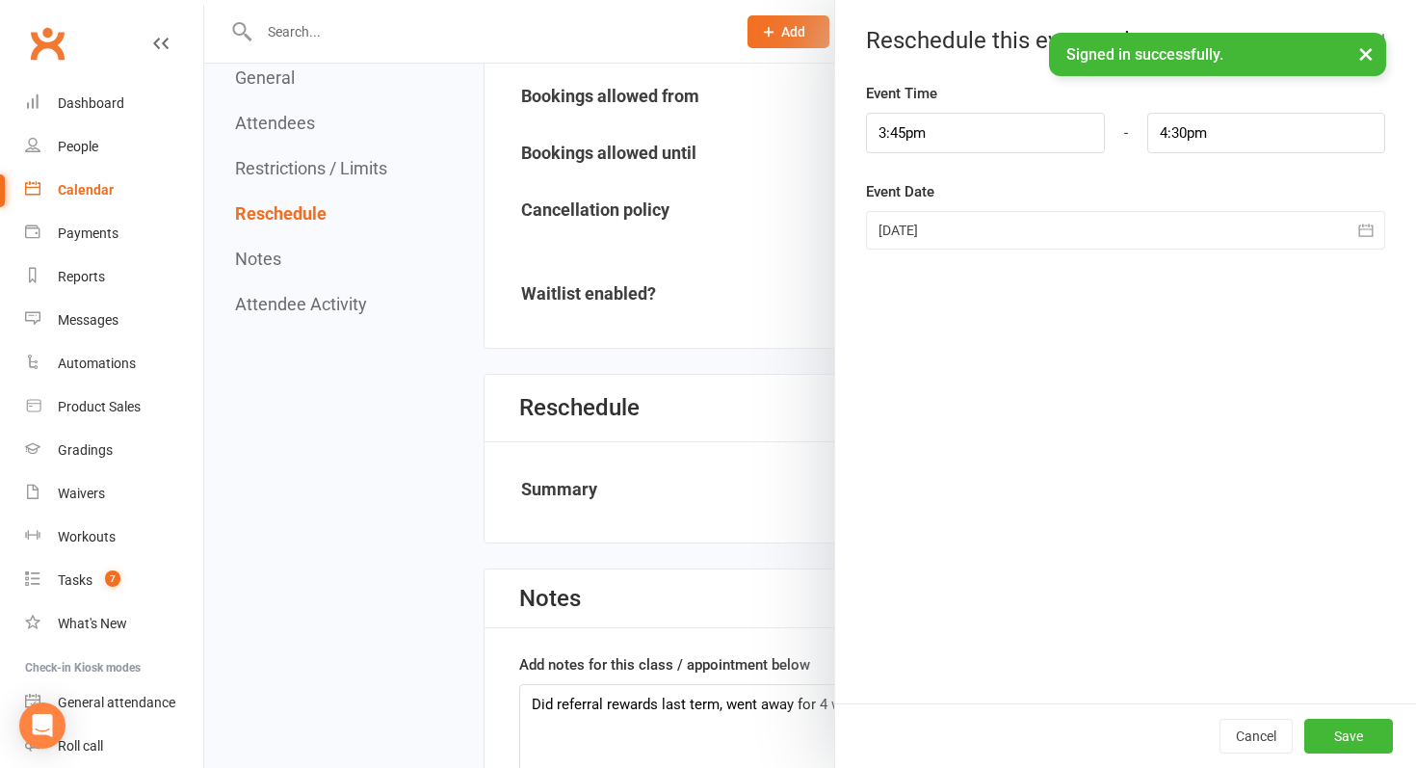
click at [976, 221] on div at bounding box center [1125, 230] width 519 height 39
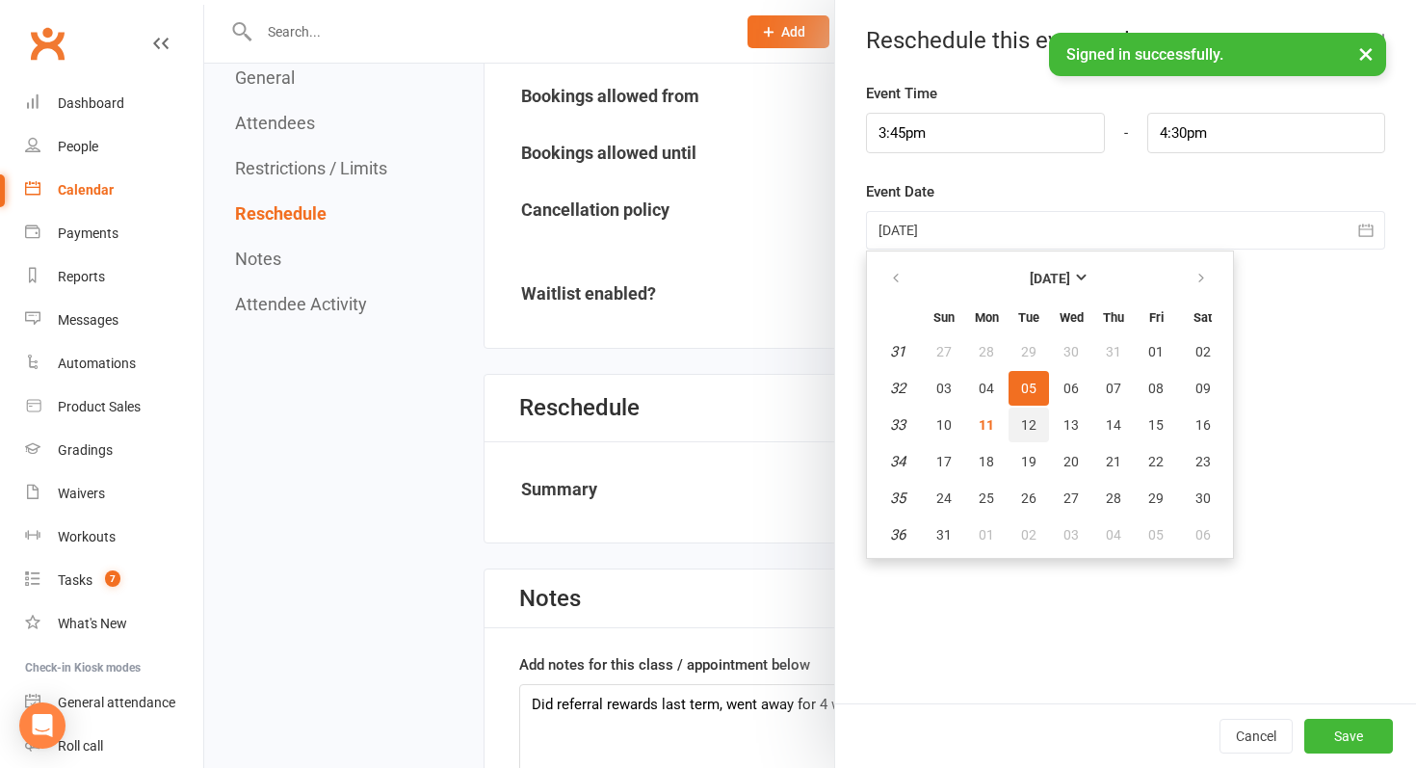
click at [1032, 418] on span "12" at bounding box center [1028, 424] width 15 height 15
type input "12 Aug 2025"
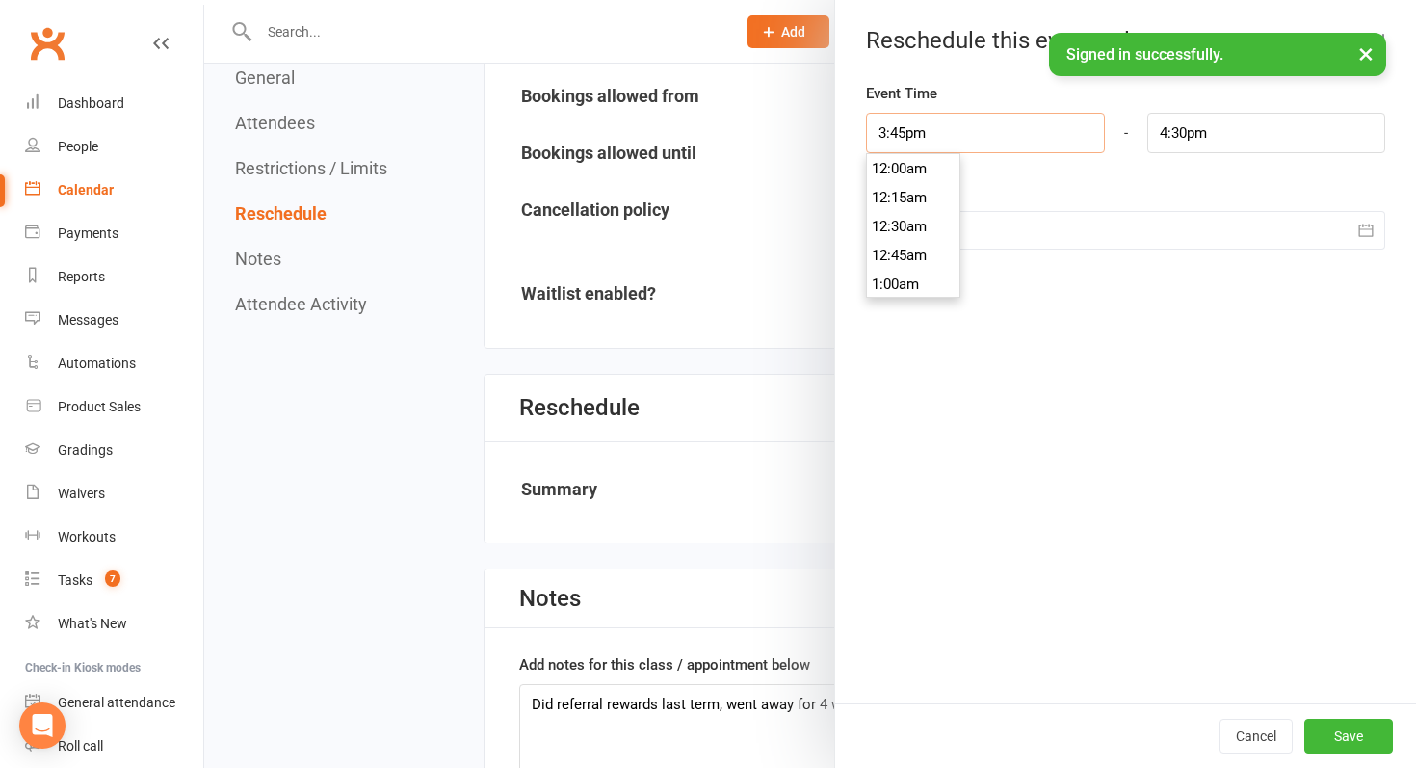
drag, startPoint x: 949, startPoint y: 134, endPoint x: 842, endPoint y: 134, distance: 106.9
click at [842, 134] on div "Event Time 3:45pm 12:00am 12:15am 12:30am 12:45am 1:00am 1:15am 1:30am 1:45am 2…" at bounding box center [1125, 392] width 581 height 621
type input "5"
type input "5:45am"
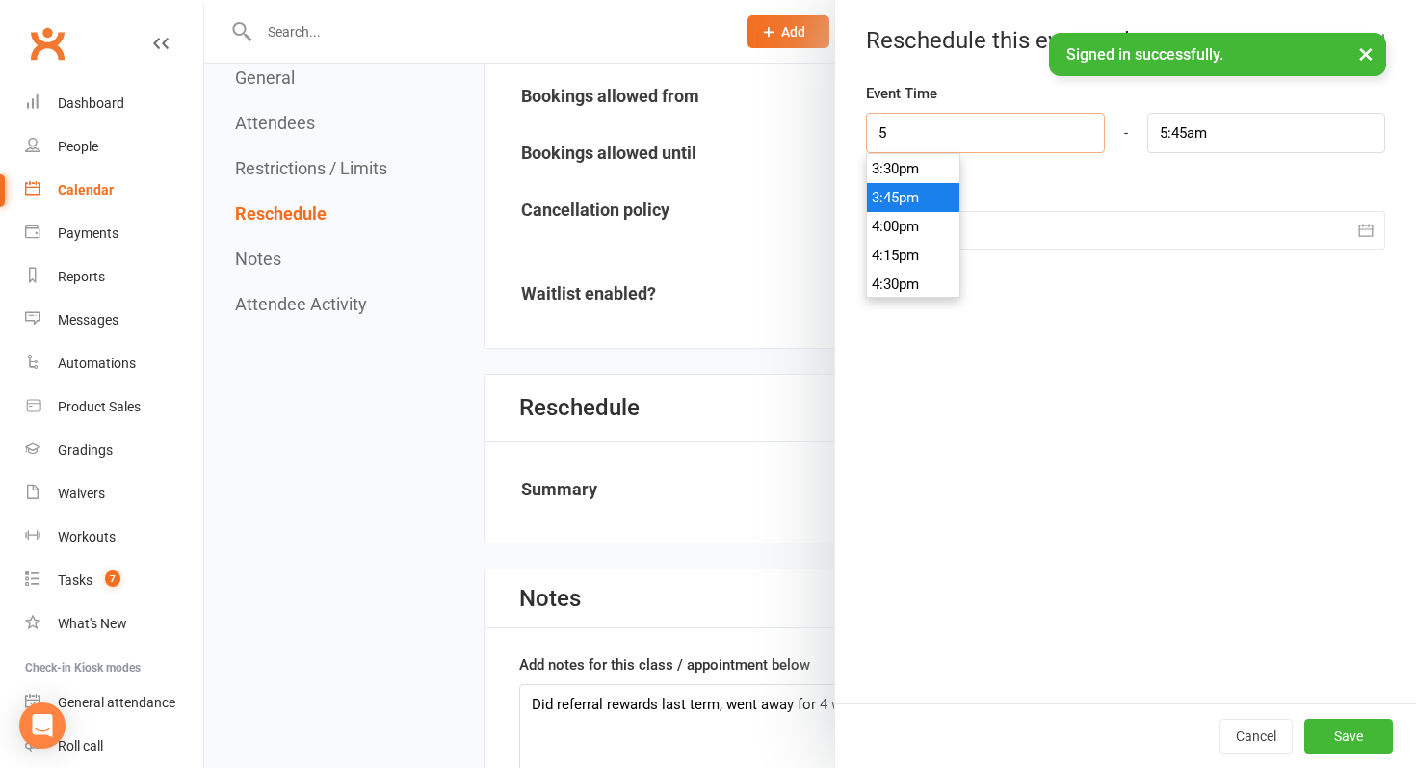
scroll to position [549, 0]
type input "5:2"
type input "11:01am"
type input "5:25"
type input "6:10am"
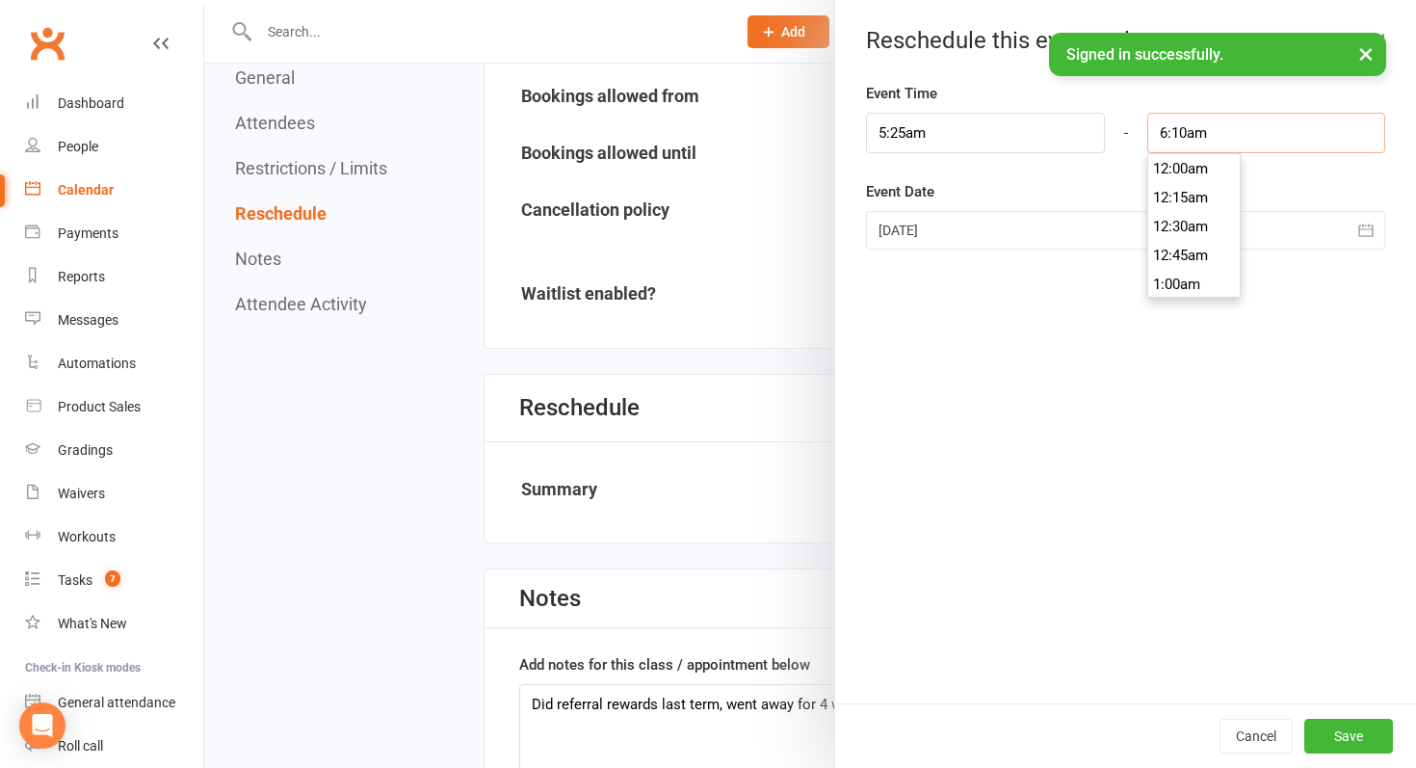
scroll to position [694, 0]
drag, startPoint x: 1230, startPoint y: 130, endPoint x: 1099, endPoint y: 130, distance: 131.0
click at [1099, 130] on div "5:25am 12:00am 12:15am 12:30am 12:45am 1:00am 1:15am 1:30am 1:45am 2:00am 2:15a…" at bounding box center [1126, 133] width 548 height 40
click at [912, 136] on input "5:25am" at bounding box center [985, 133] width 238 height 40
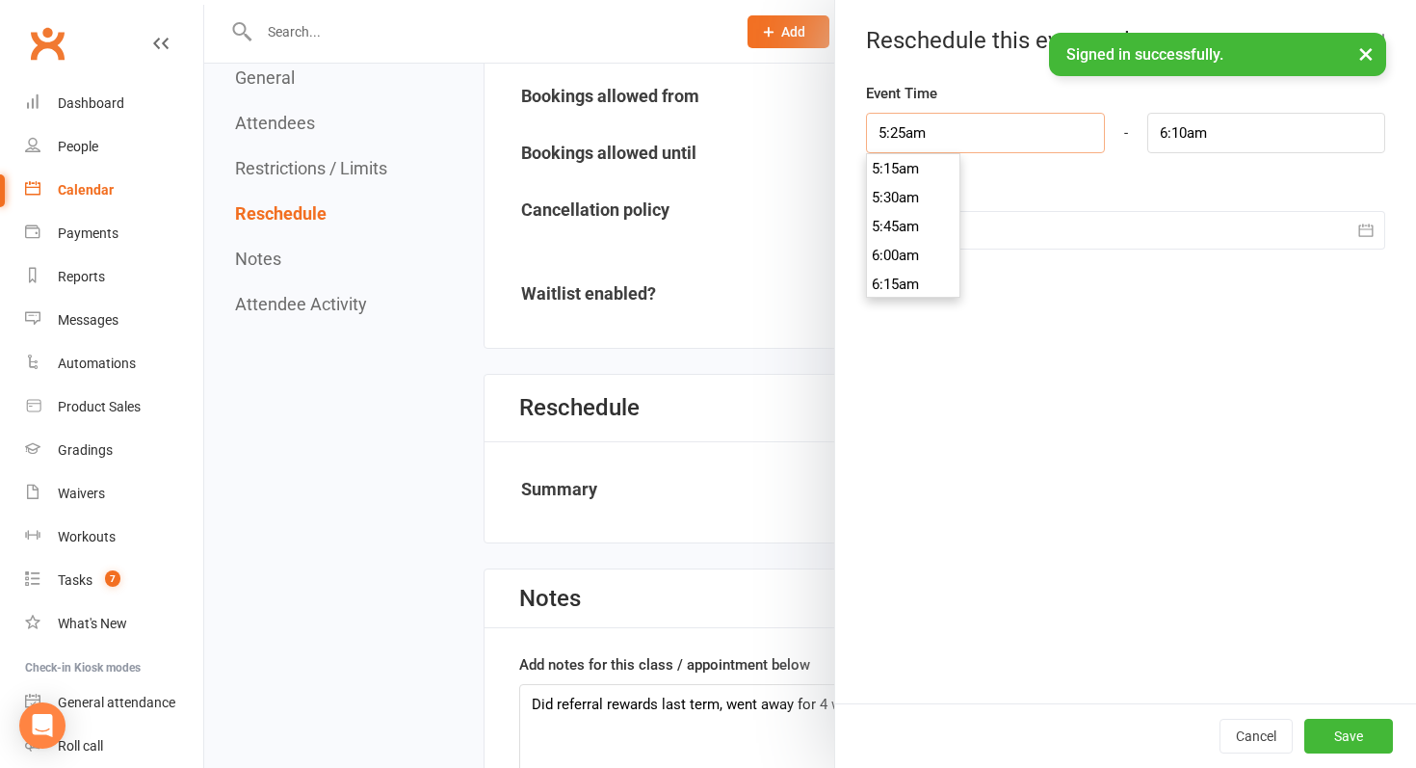
type input "5:25m"
type input "11:01am"
type input "5:25pm"
type input "6:09pm"
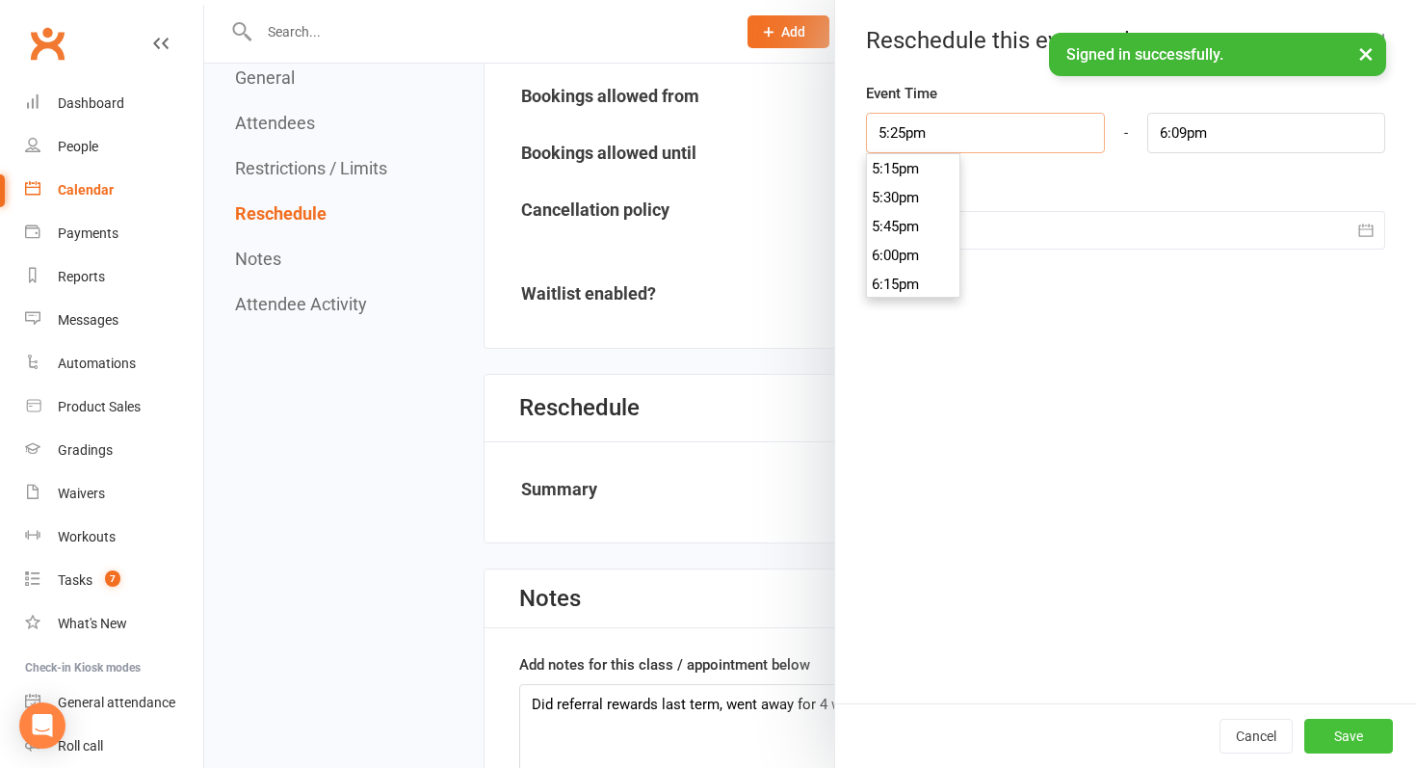
type input "5:25pm"
click at [1357, 741] on button "Save" at bounding box center [1348, 736] width 89 height 35
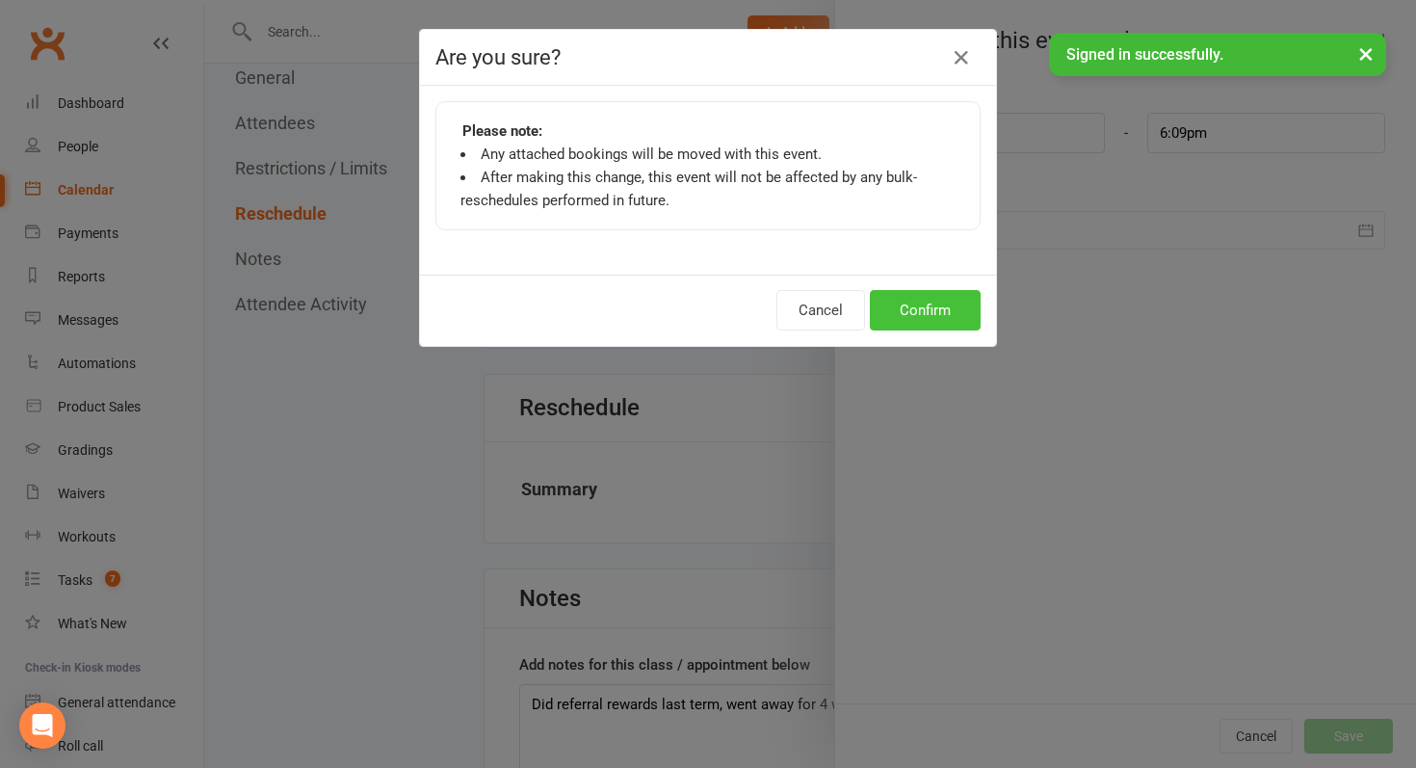
click at [924, 328] on button "Confirm" at bounding box center [925, 310] width 111 height 40
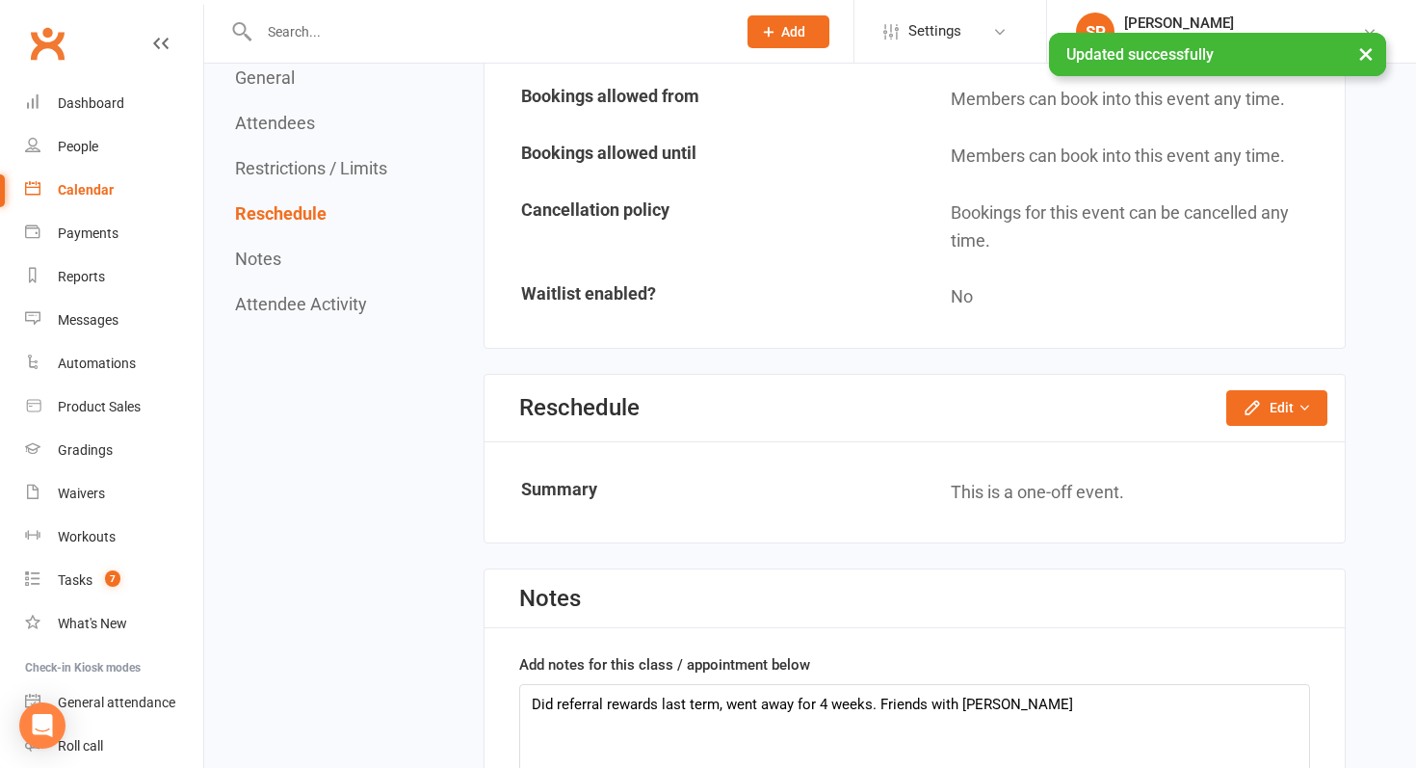
click at [94, 198] on link "Calendar" at bounding box center [114, 190] width 178 height 43
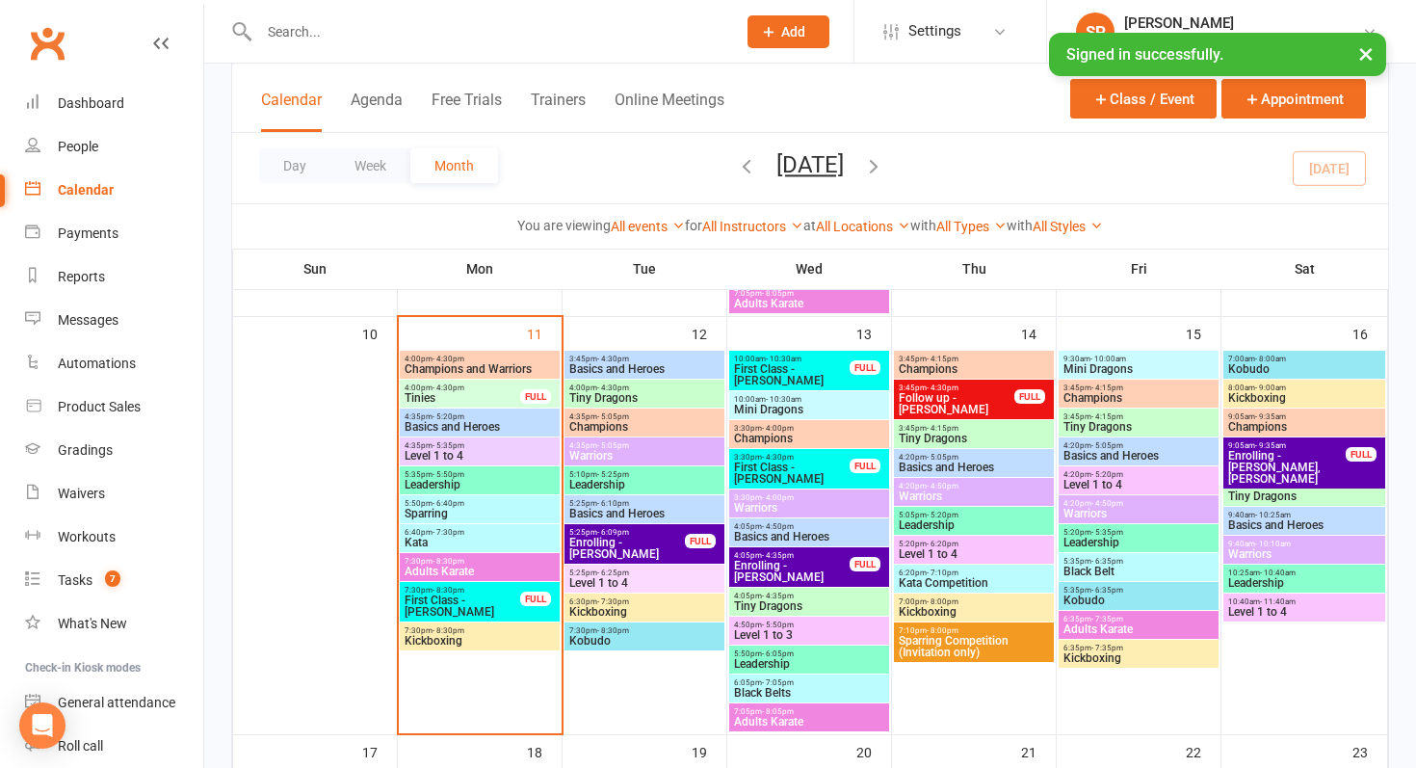
scroll to position [1065, 0]
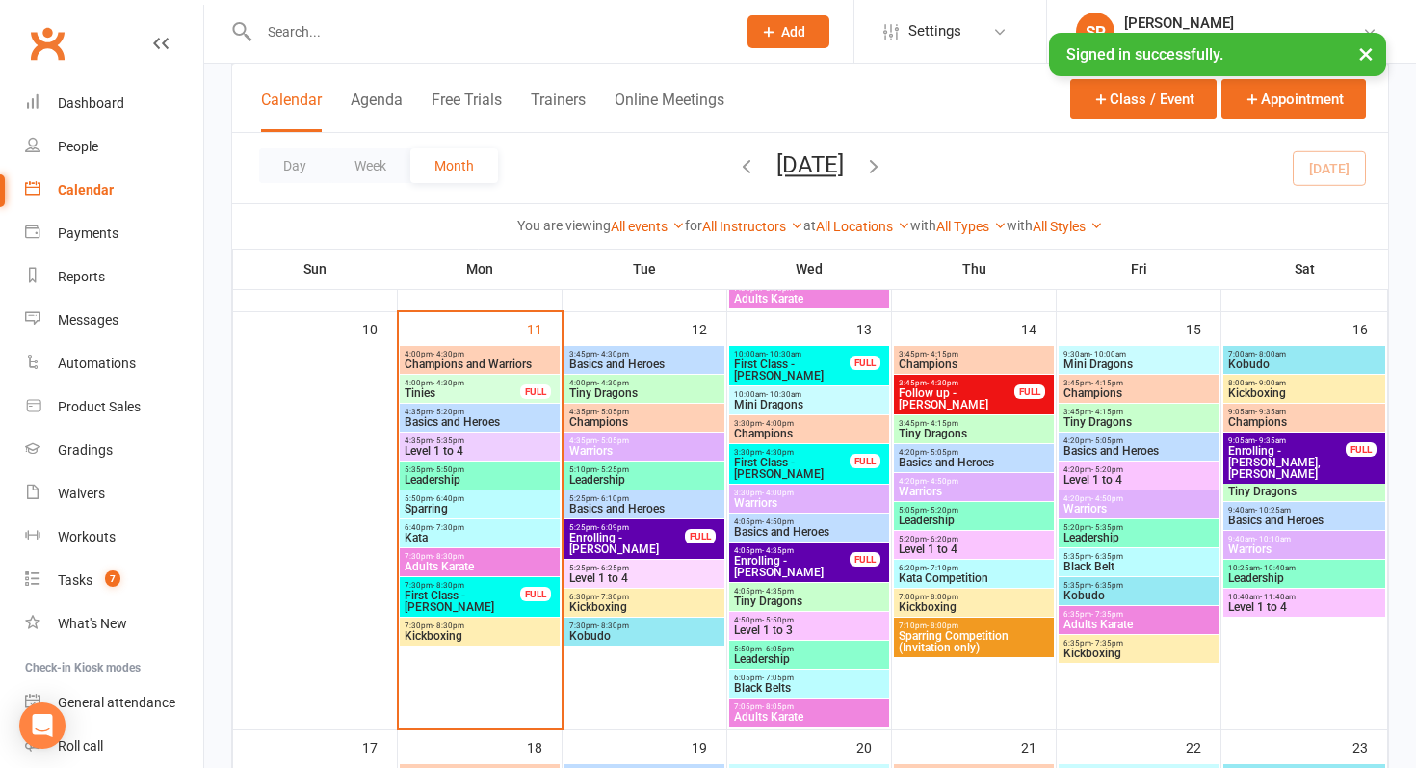
click at [475, 594] on span "First Class - [PERSON_NAME]" at bounding box center [463, 601] width 118 height 23
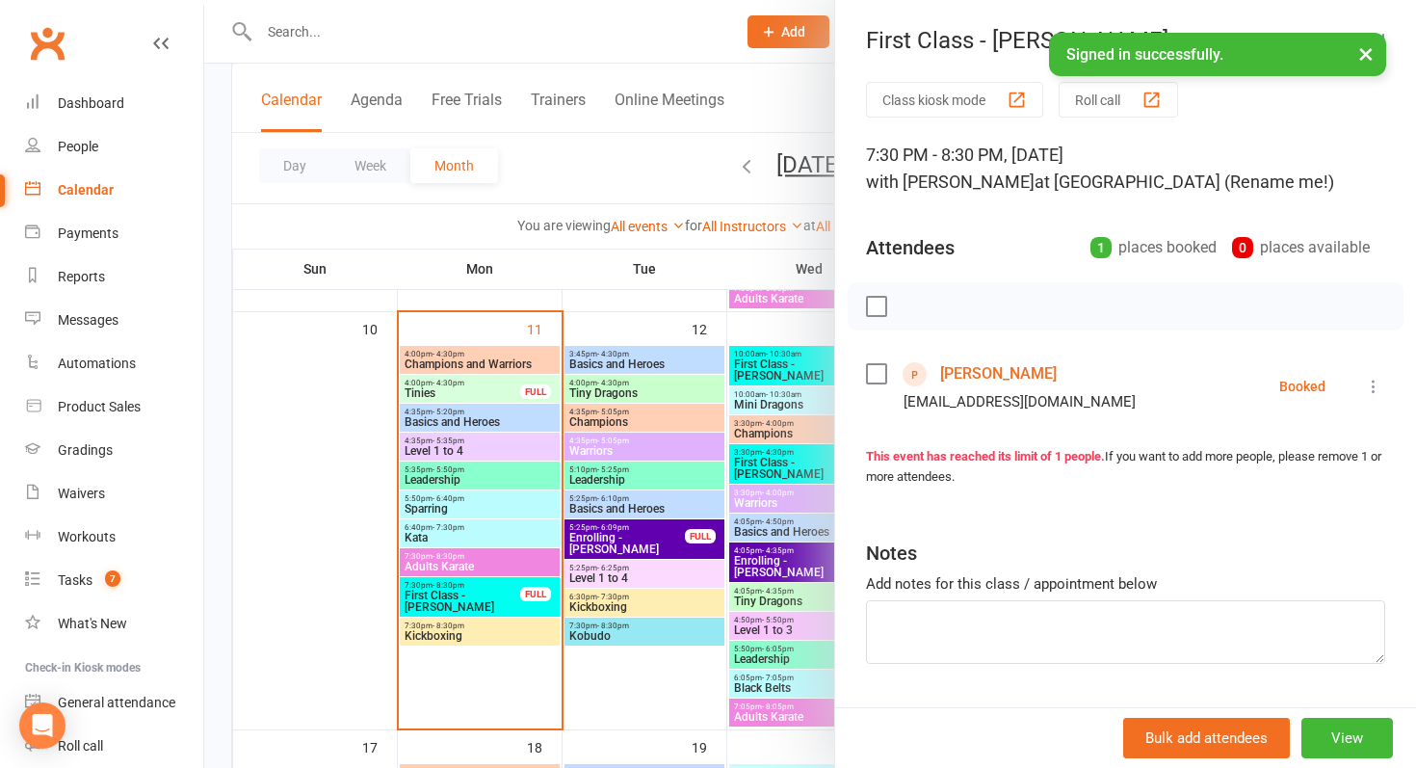
click at [475, 594] on div at bounding box center [810, 384] width 1212 height 768
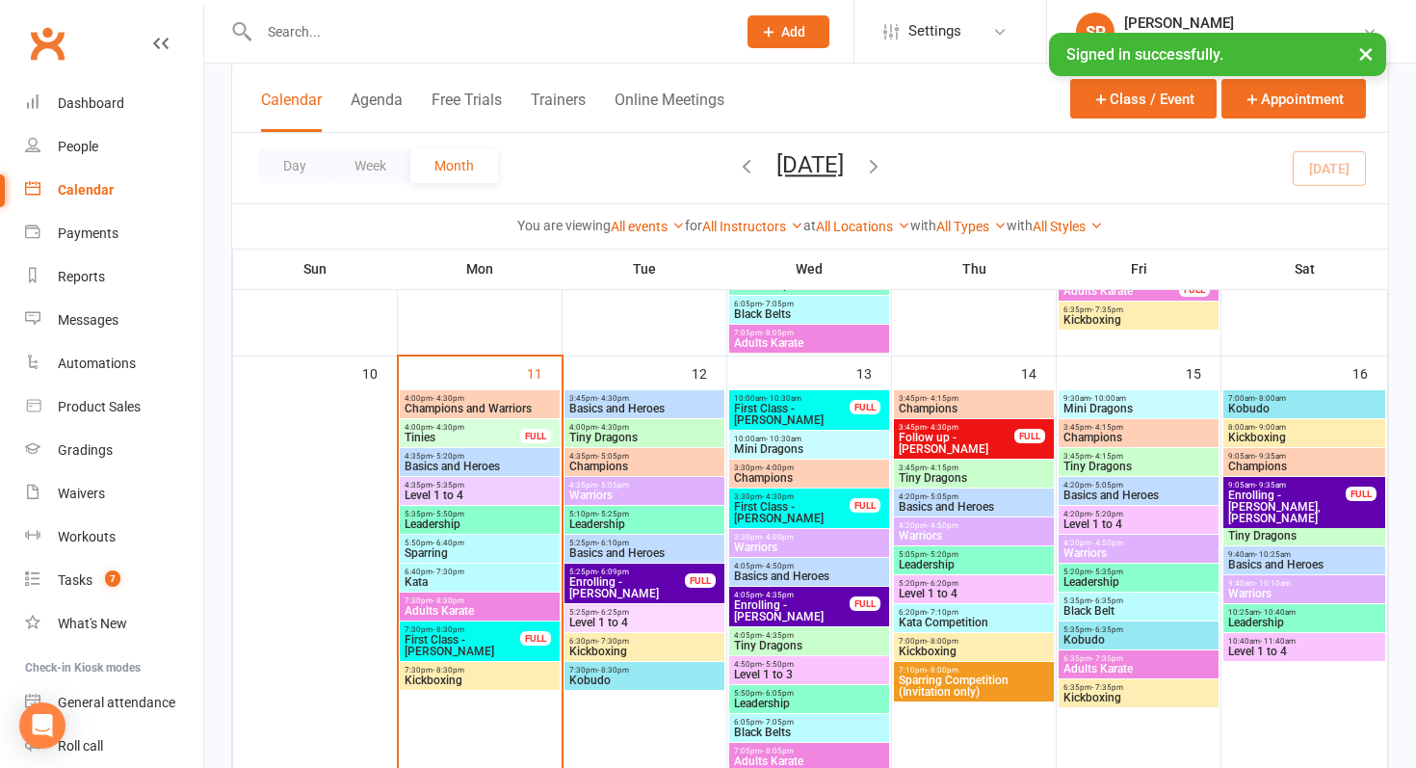
scroll to position [1027, 0]
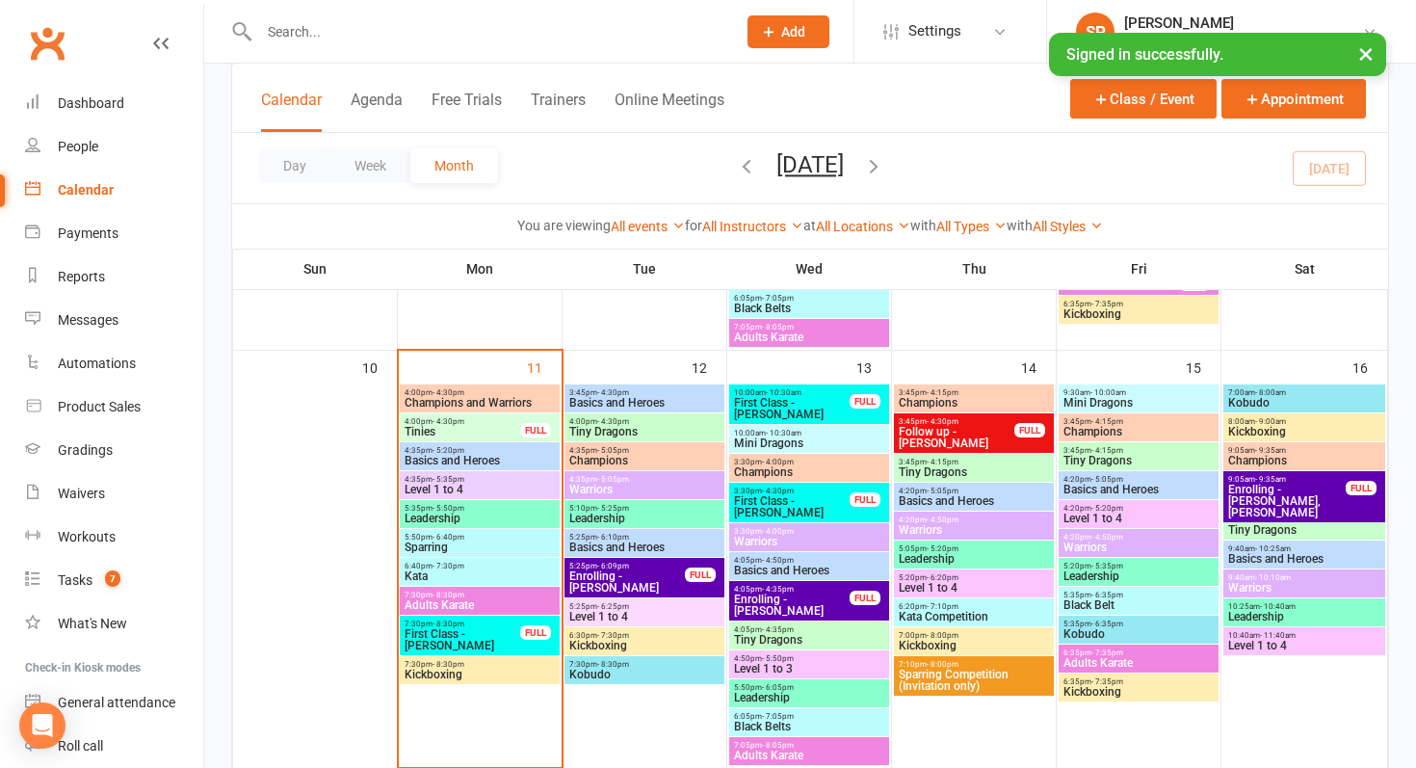
click at [445, 644] on span "First Class - [PERSON_NAME]" at bounding box center [463, 639] width 118 height 23
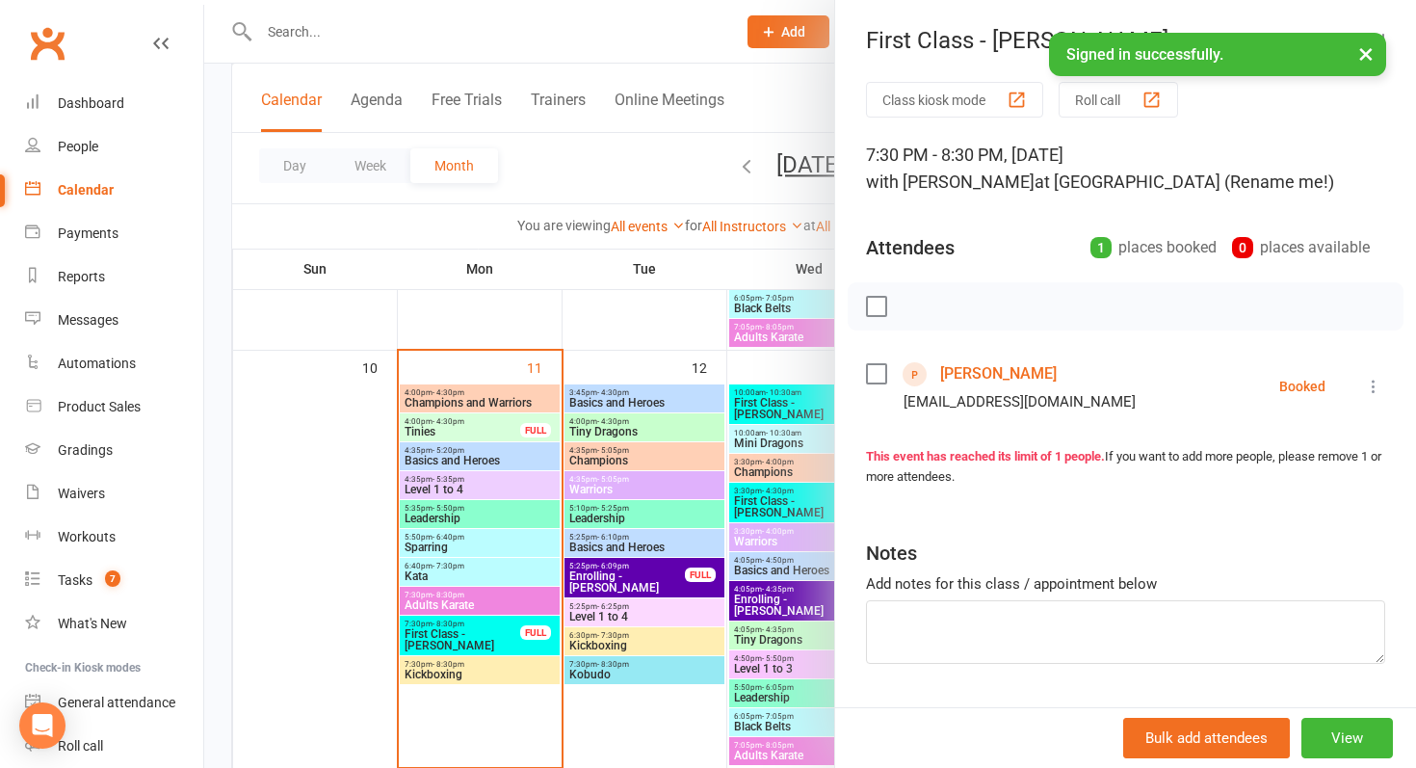
click at [303, 586] on div at bounding box center [810, 384] width 1212 height 768
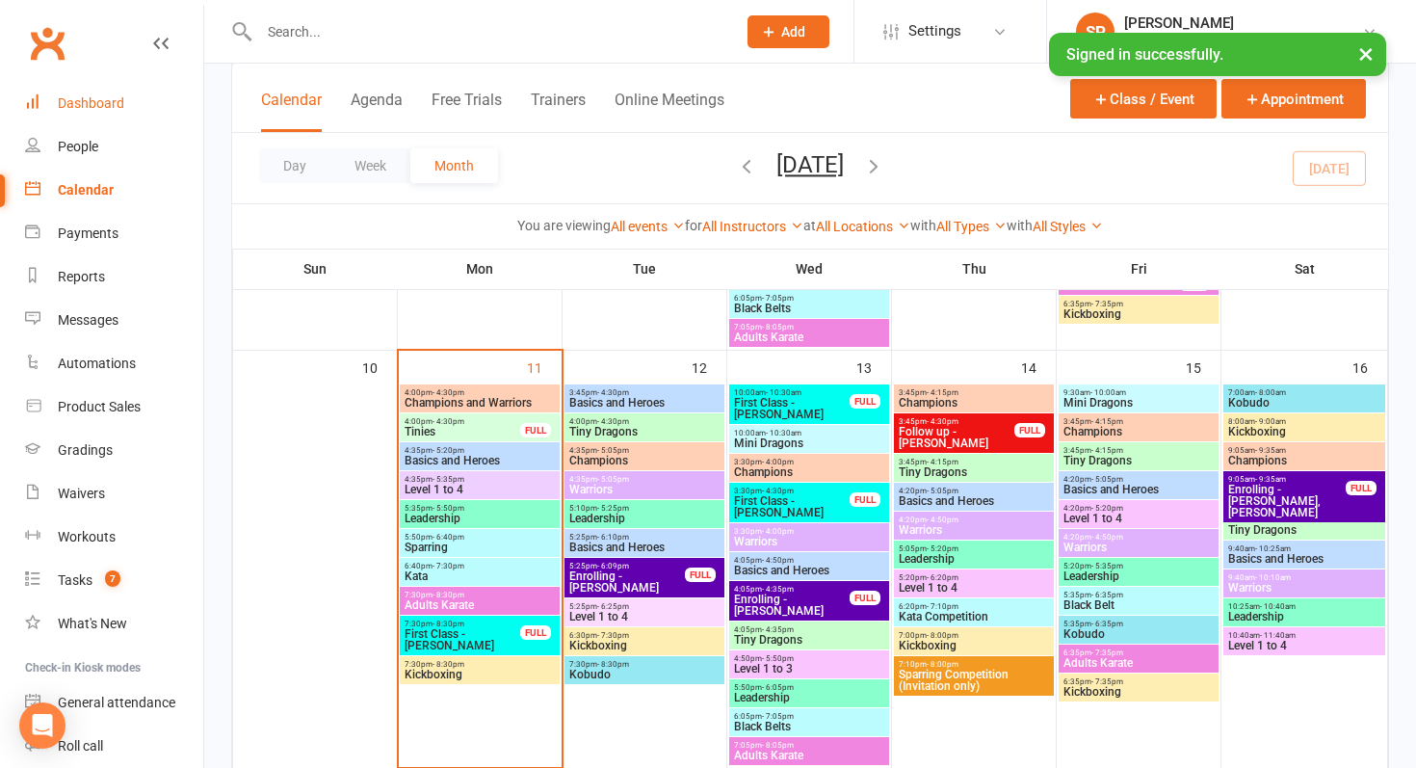
click at [80, 95] on div "Dashboard" at bounding box center [91, 102] width 66 height 15
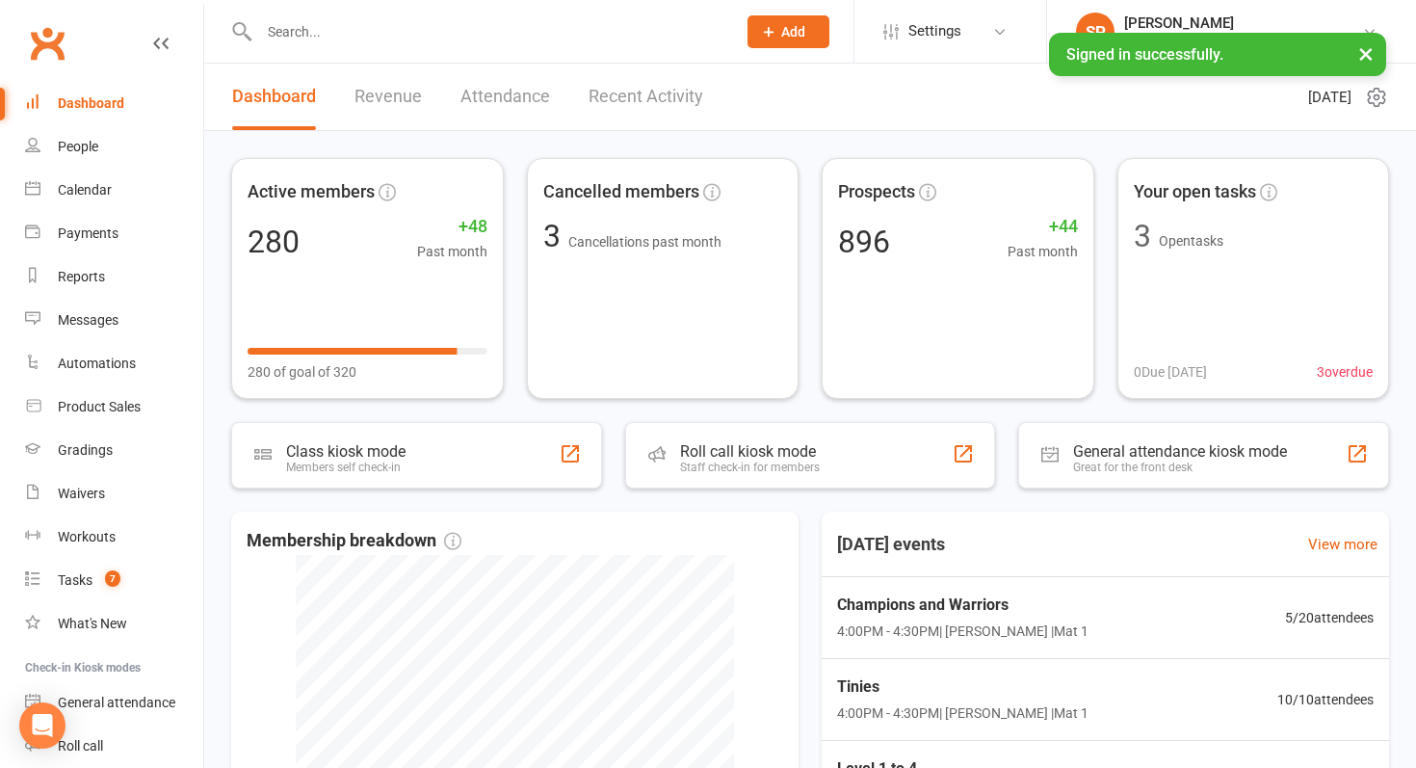
click at [627, 62] on div at bounding box center [476, 31] width 491 height 63
click at [944, 27] on span "Settings" at bounding box center [934, 31] width 53 height 43
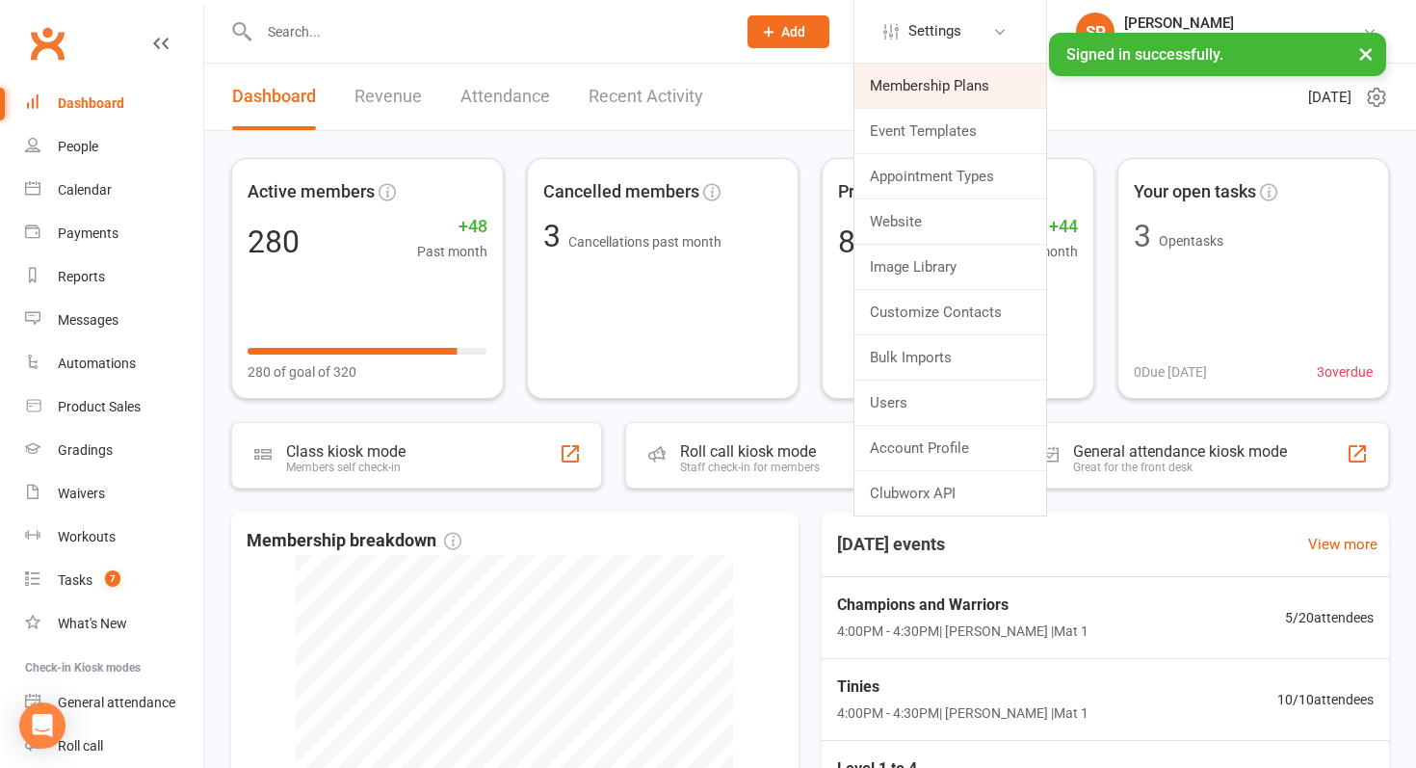
click at [931, 98] on link "Membership Plans" at bounding box center [950, 86] width 192 height 44
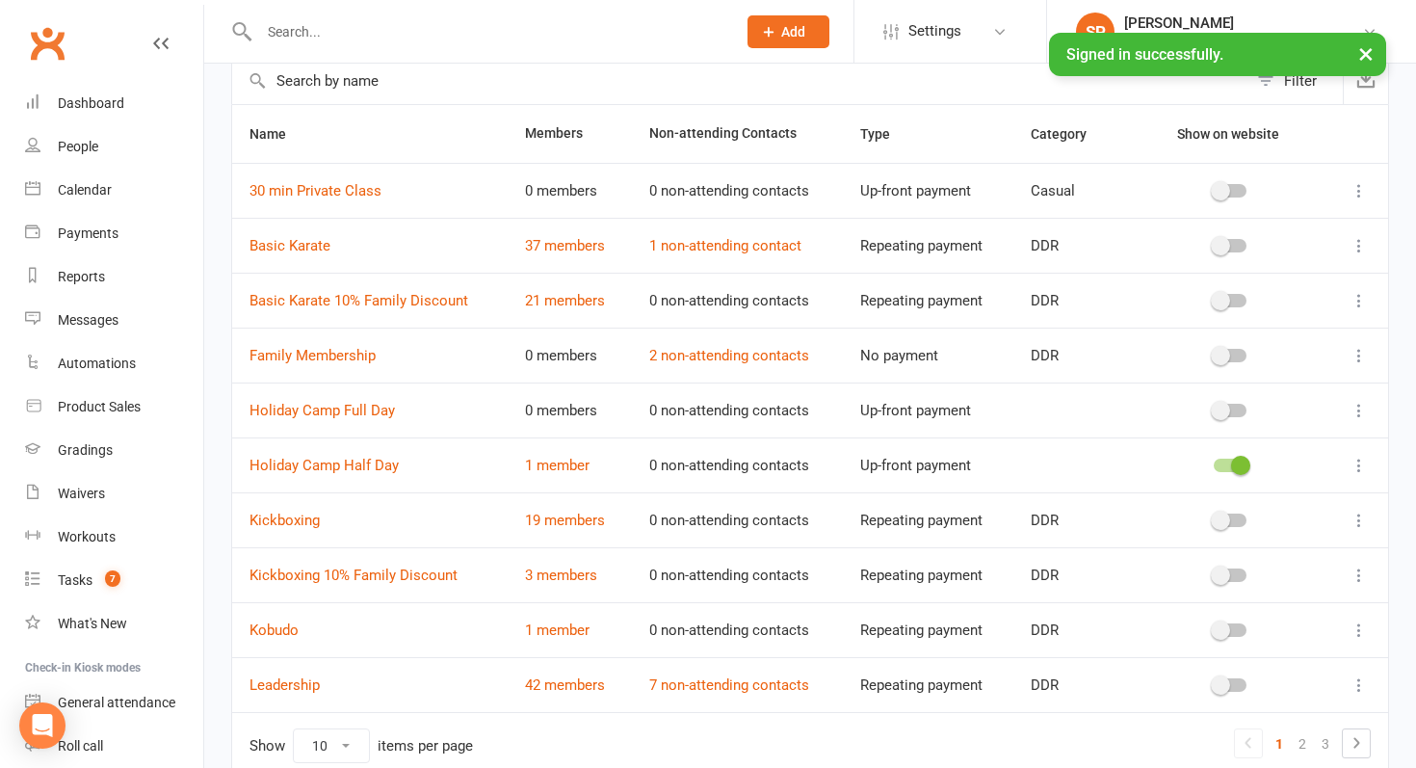
scroll to position [108, 0]
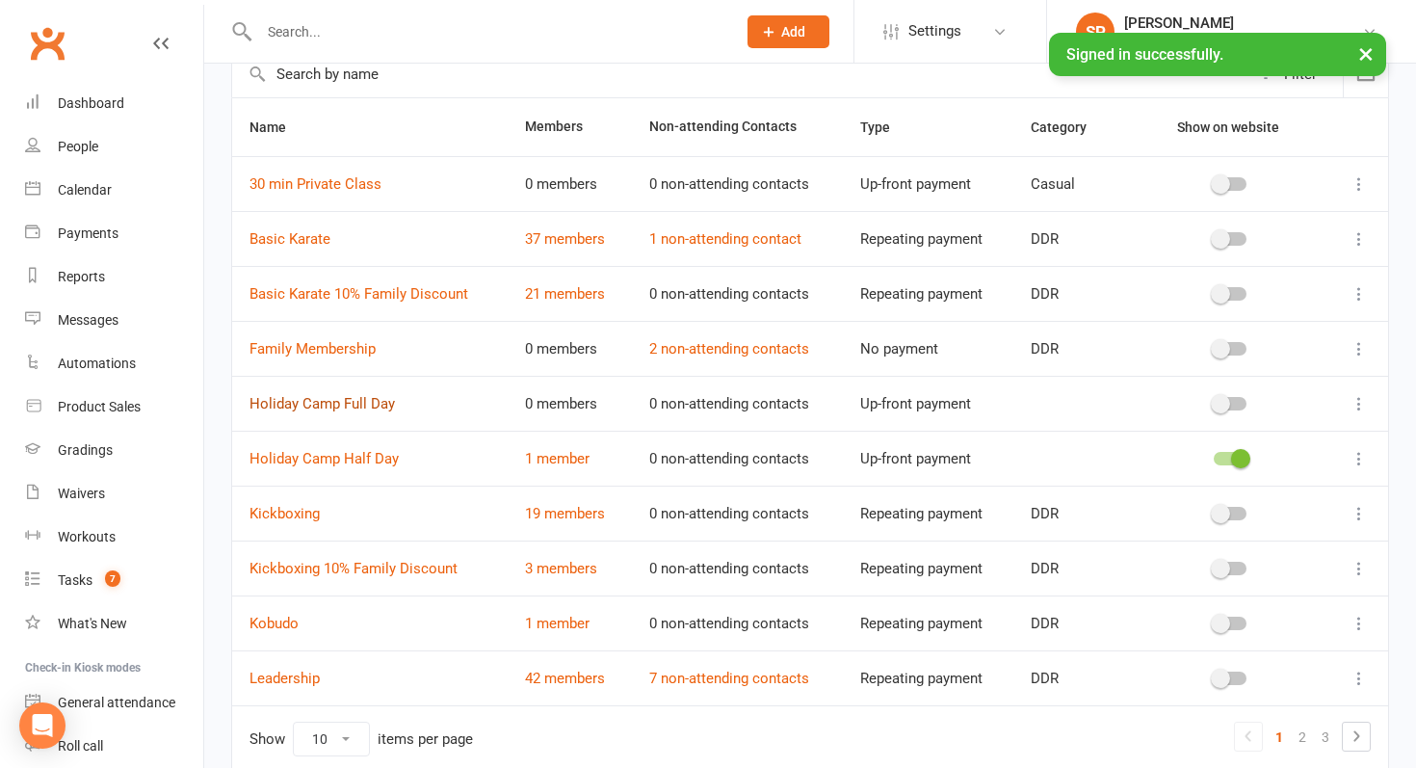
click at [351, 405] on link "Holiday Camp Full Day" at bounding box center [321, 403] width 145 height 17
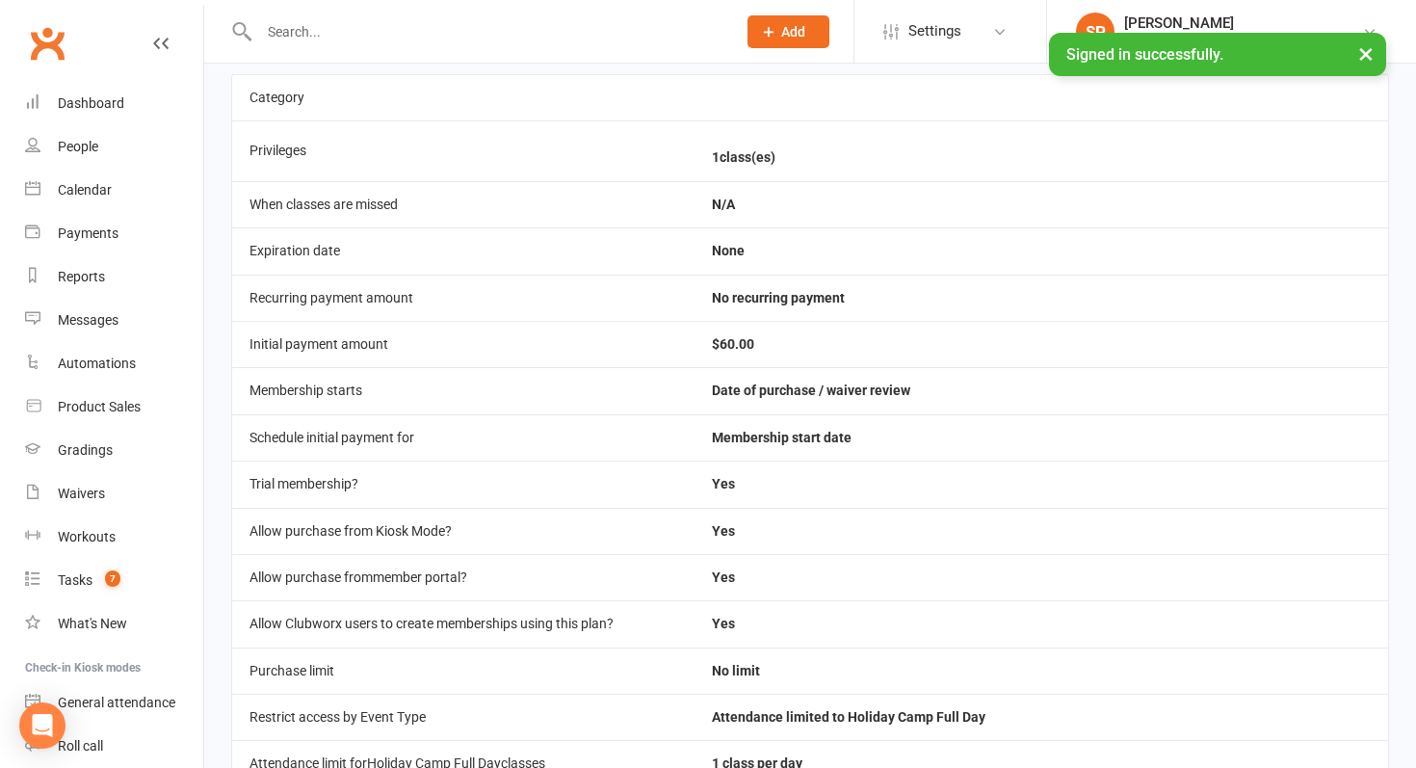
scroll to position [85, 0]
